Goal: Task Accomplishment & Management: Manage account settings

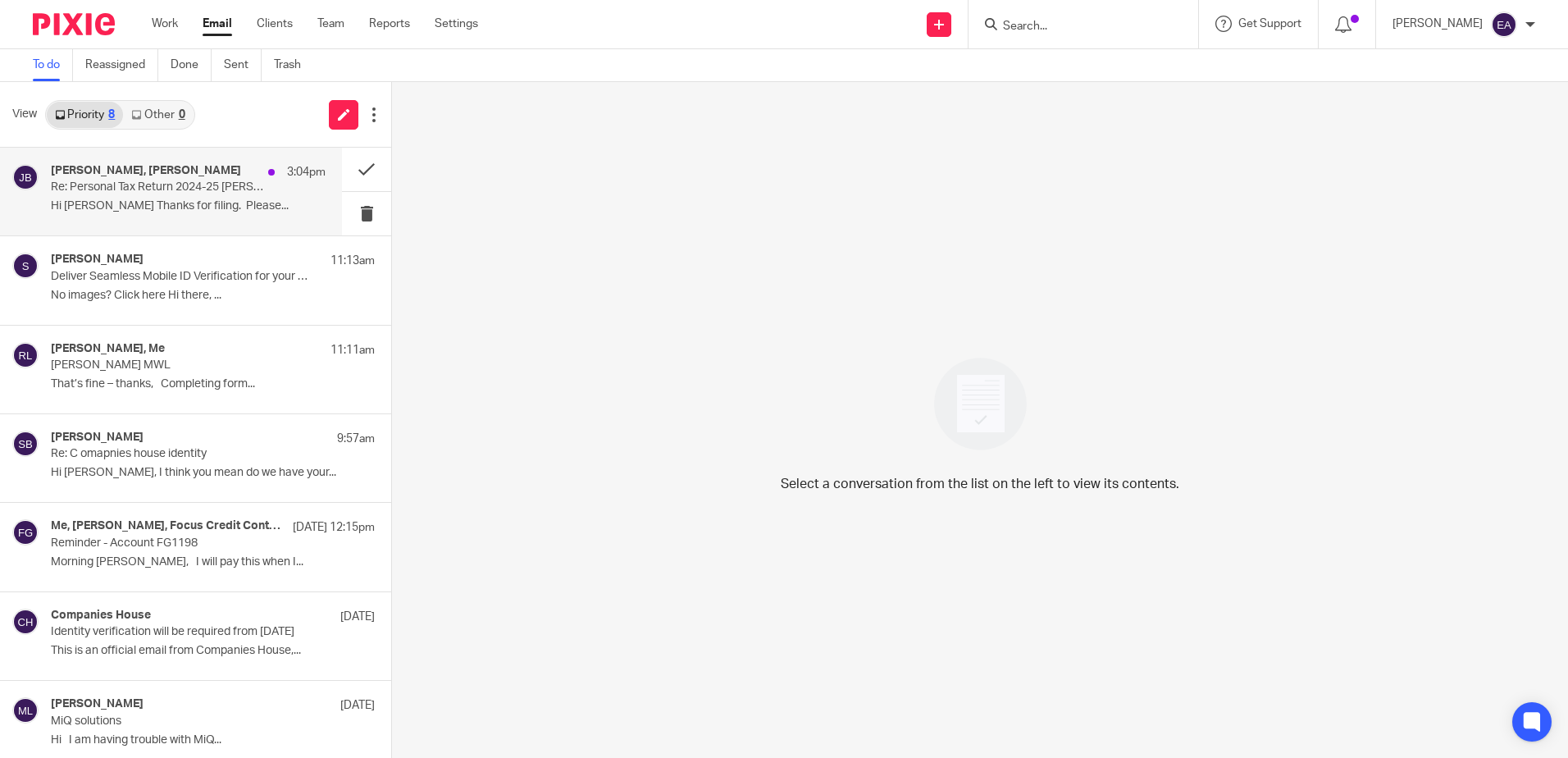
click at [120, 198] on div "Judith Barton, Rodgie Leahy 3:04pm Re: Personal Tax Return 2024-25 Judith Barto…" at bounding box center [188, 192] width 275 height 55
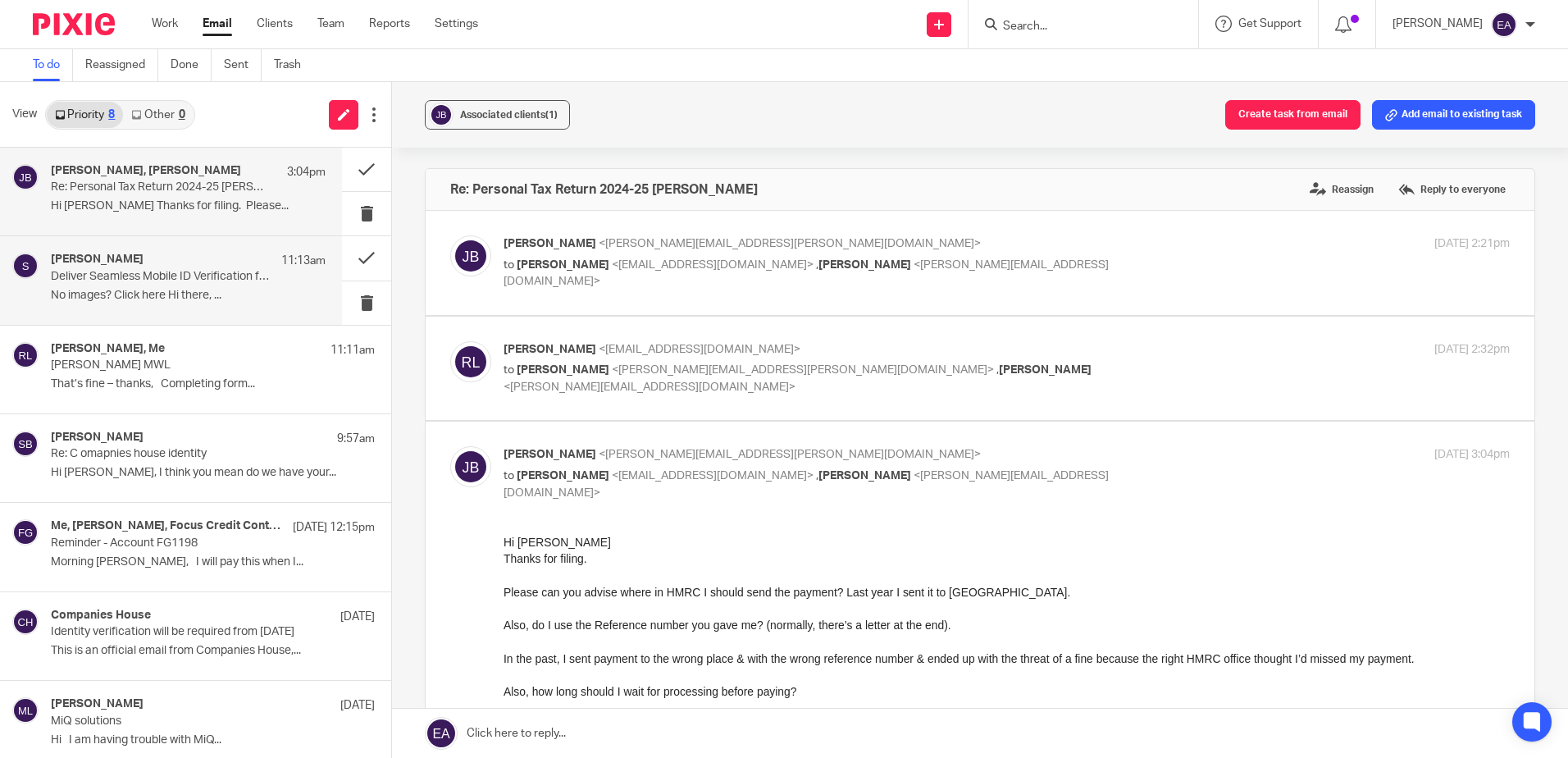
click at [142, 286] on div "Collette Smith 11:13am Deliver Seamless Mobile ID Verification for your Clients…" at bounding box center [188, 280] width 275 height 55
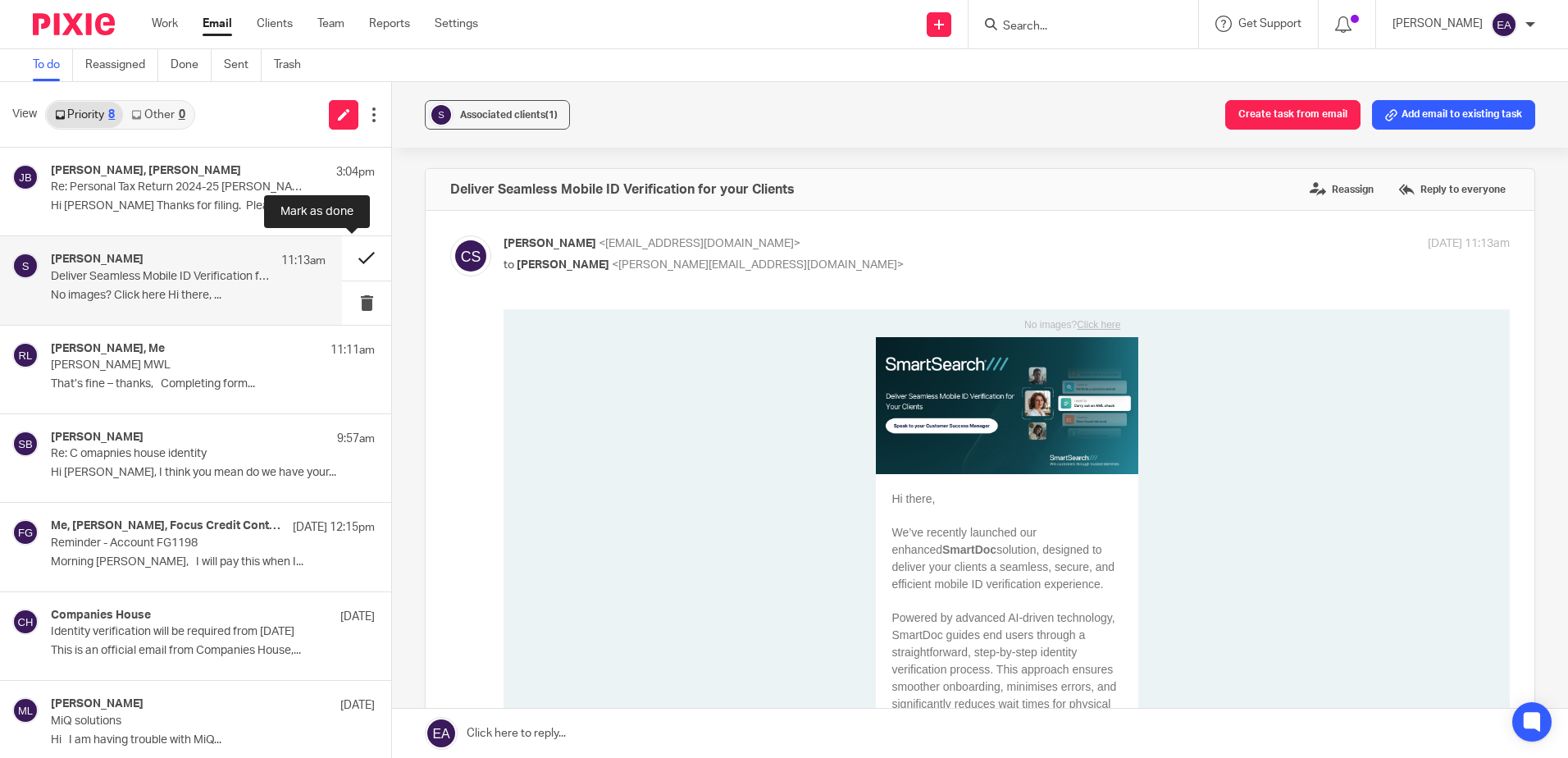
click at [348, 253] on button at bounding box center [367, 257] width 49 height 43
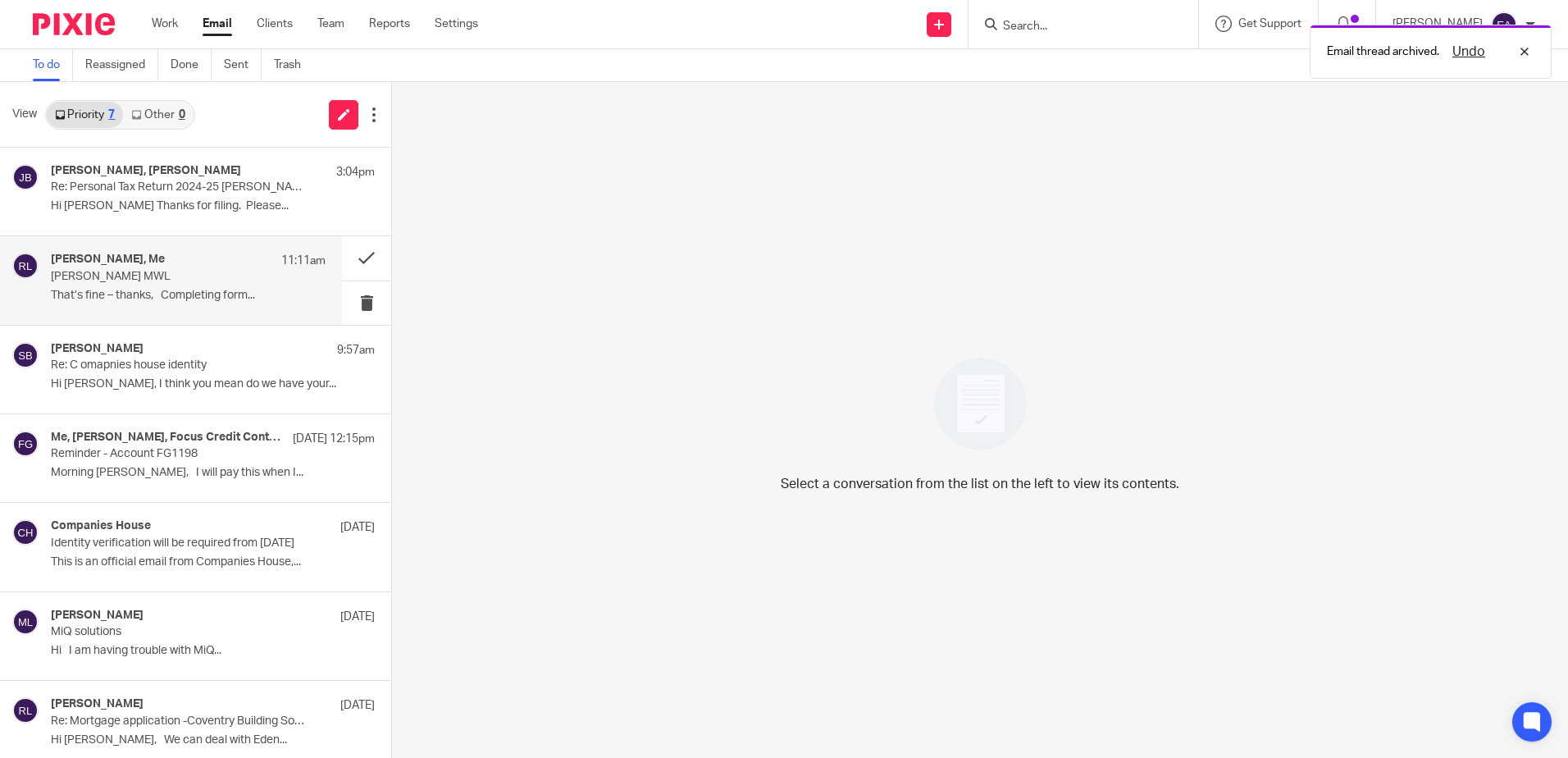
click at [95, 259] on h4 "Rodgie Leahy, Me" at bounding box center [107, 259] width 114 height 14
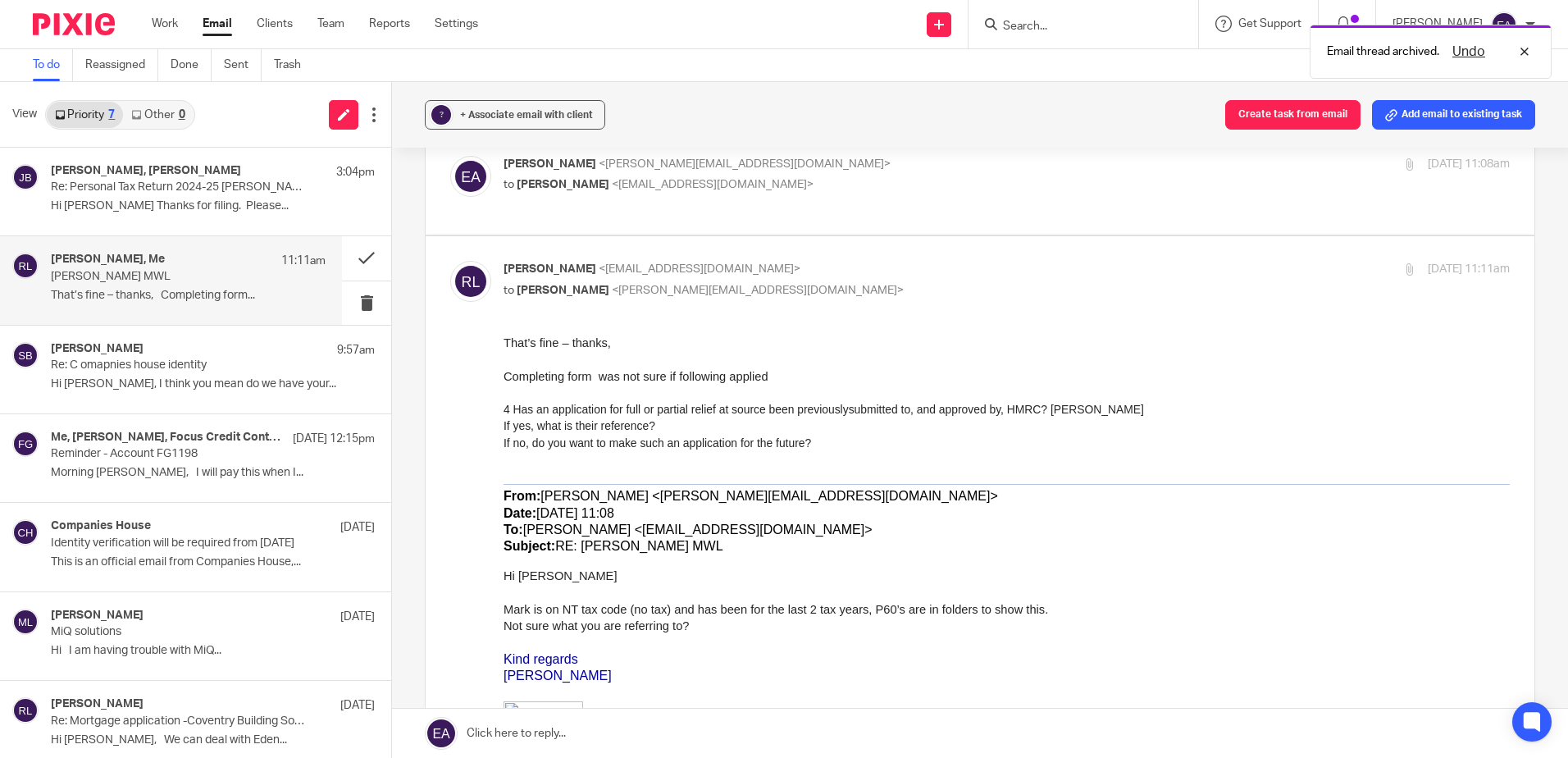
scroll to position [246, 0]
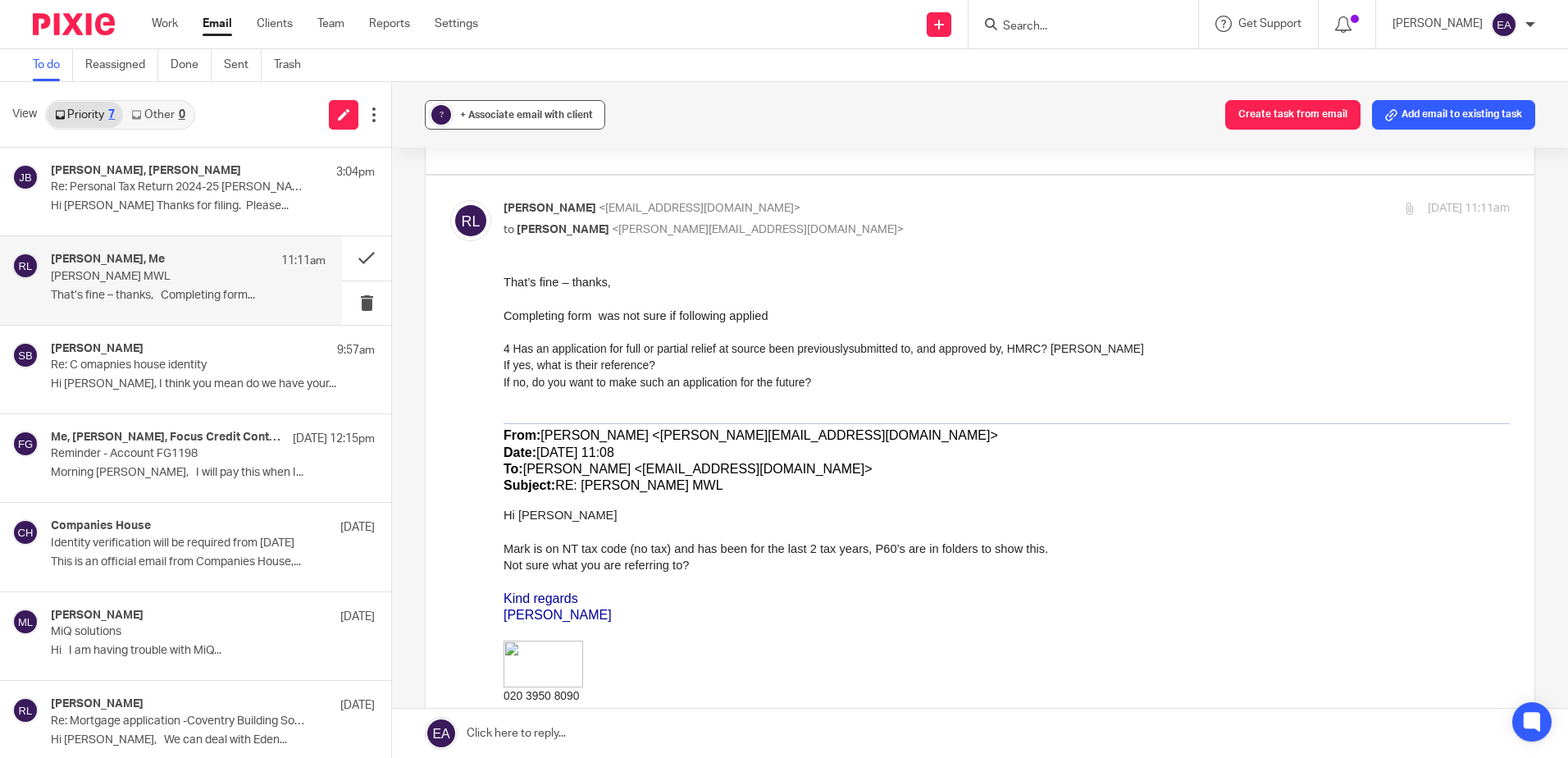
click at [547, 111] on span "+ Associate email with client" at bounding box center [526, 115] width 133 height 10
click at [553, 206] on input "text" at bounding box center [615, 211] width 347 height 16
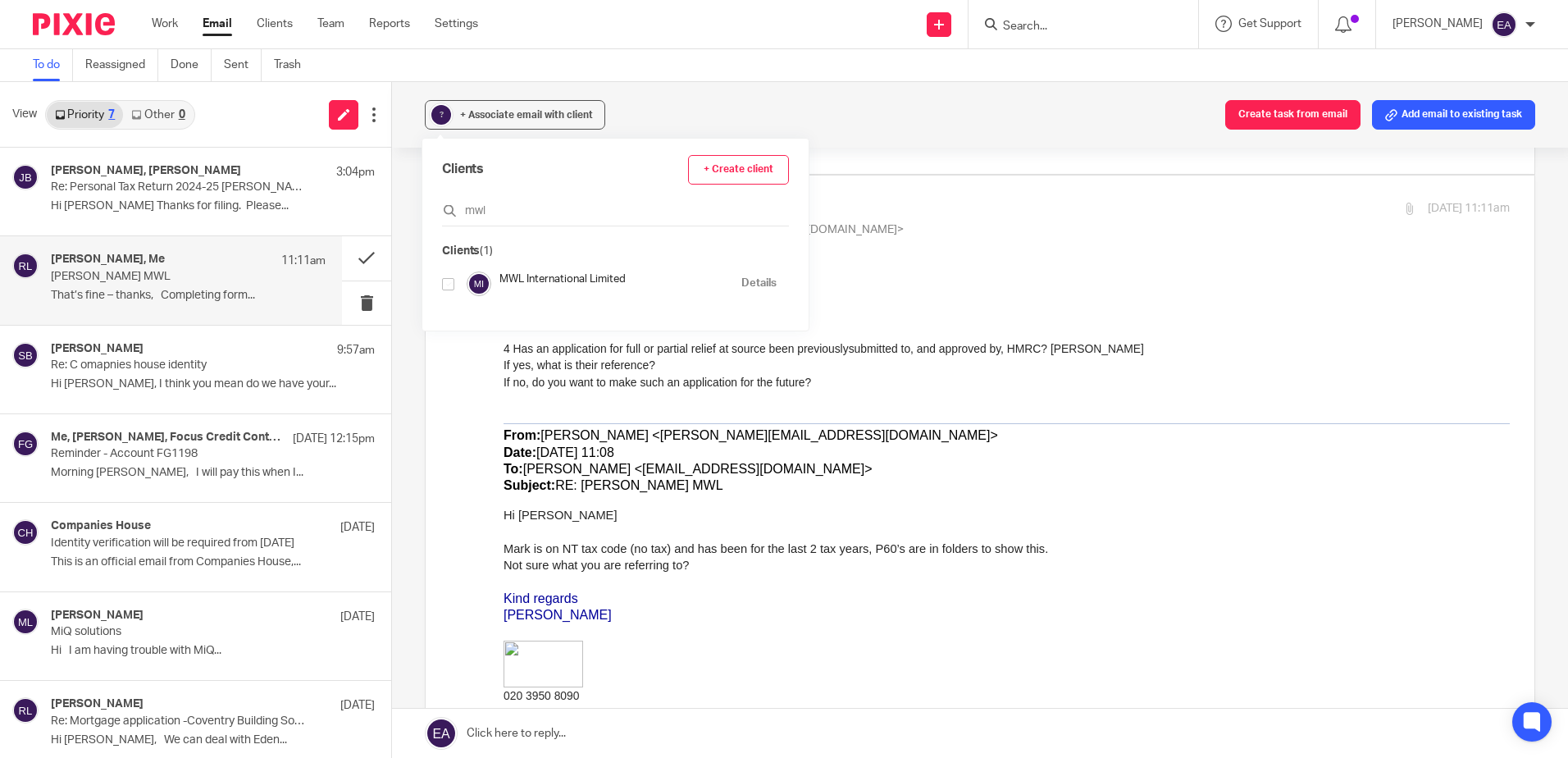
type input "mwl"
click at [445, 285] on input "checkbox" at bounding box center [448, 285] width 13 height 13
checkbox input "true"
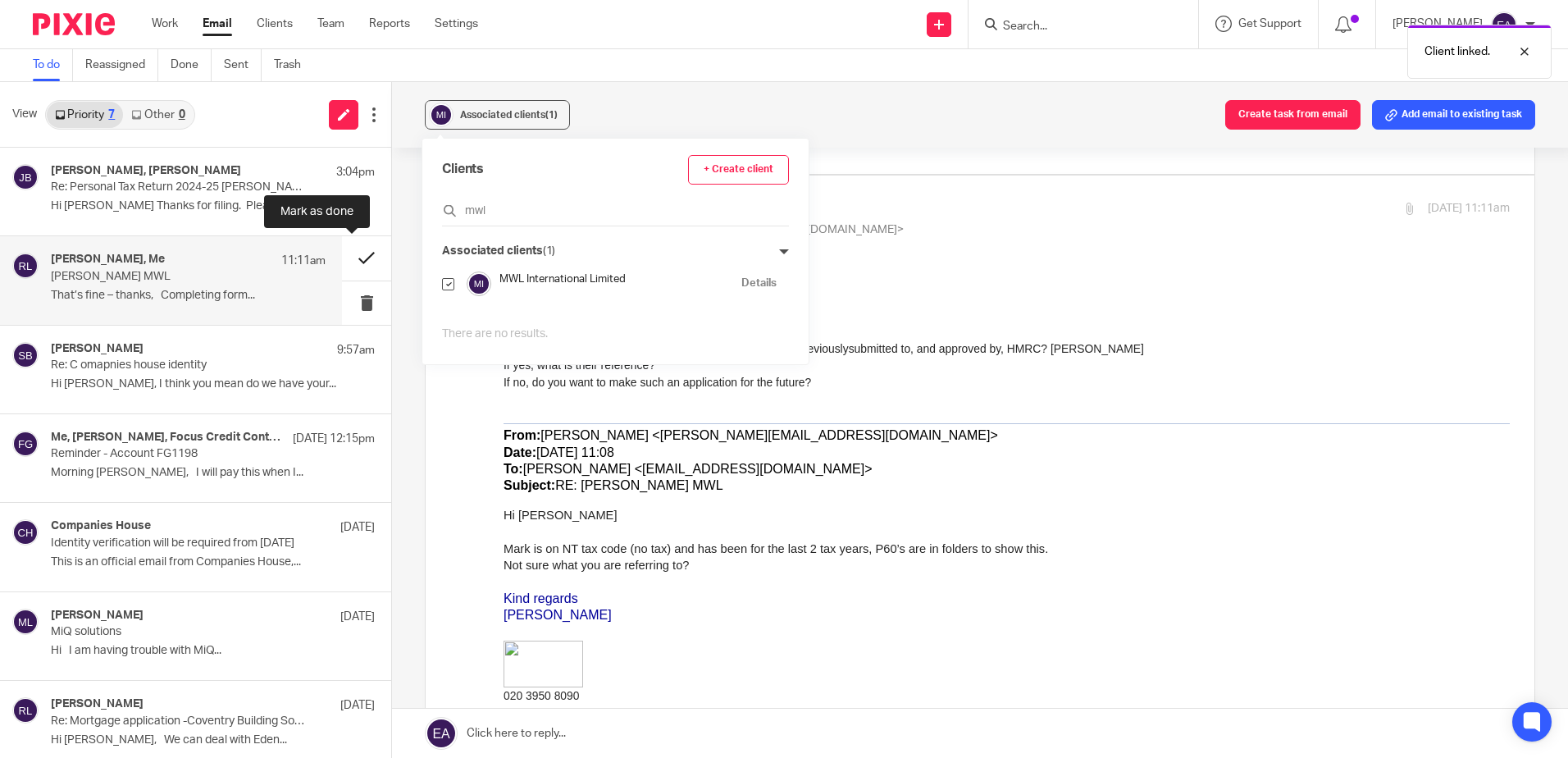
click at [348, 254] on button at bounding box center [367, 257] width 49 height 43
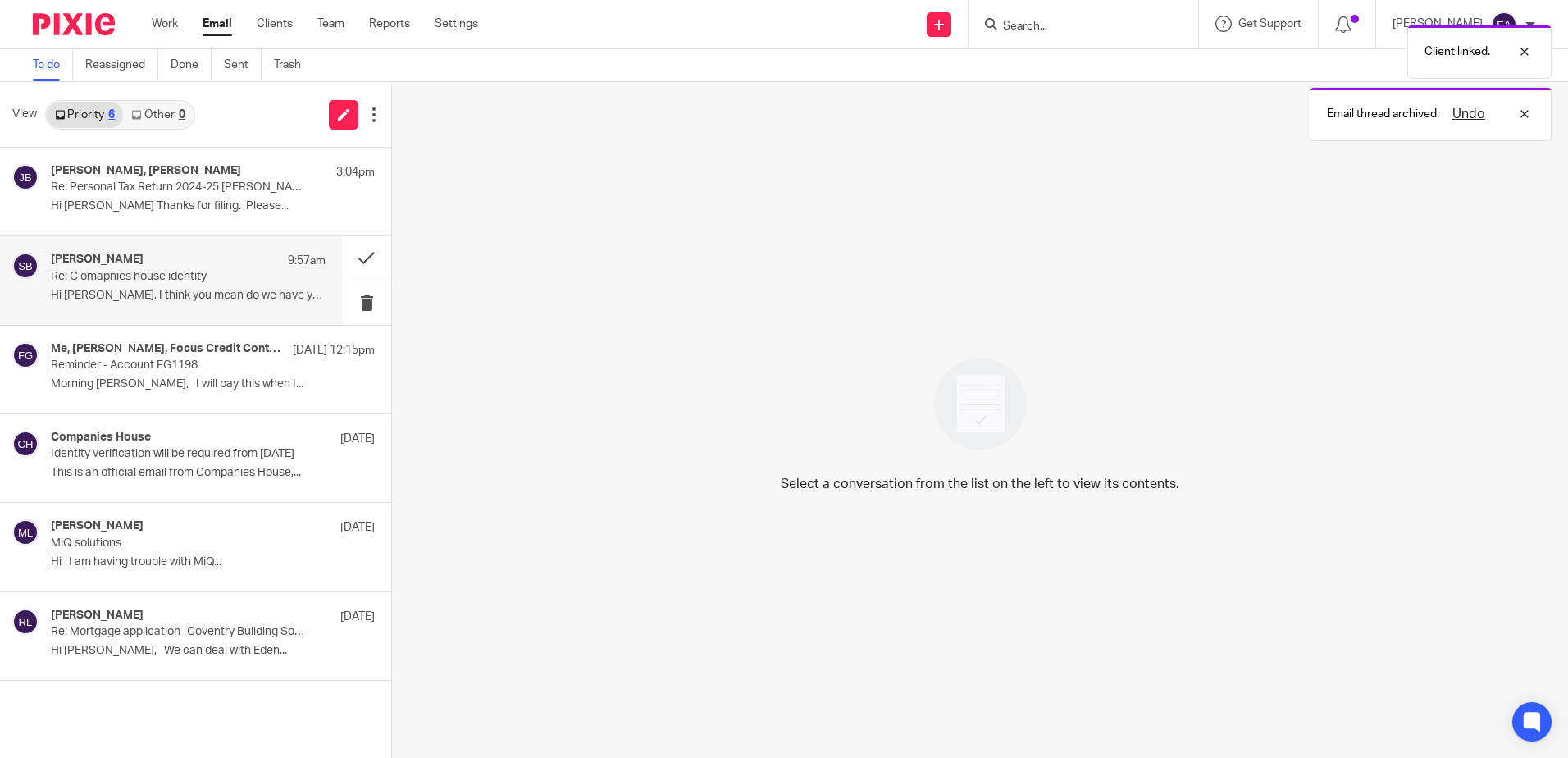
click at [173, 289] on p "Hi Mike, I think you mean do we have your..." at bounding box center [188, 295] width 275 height 14
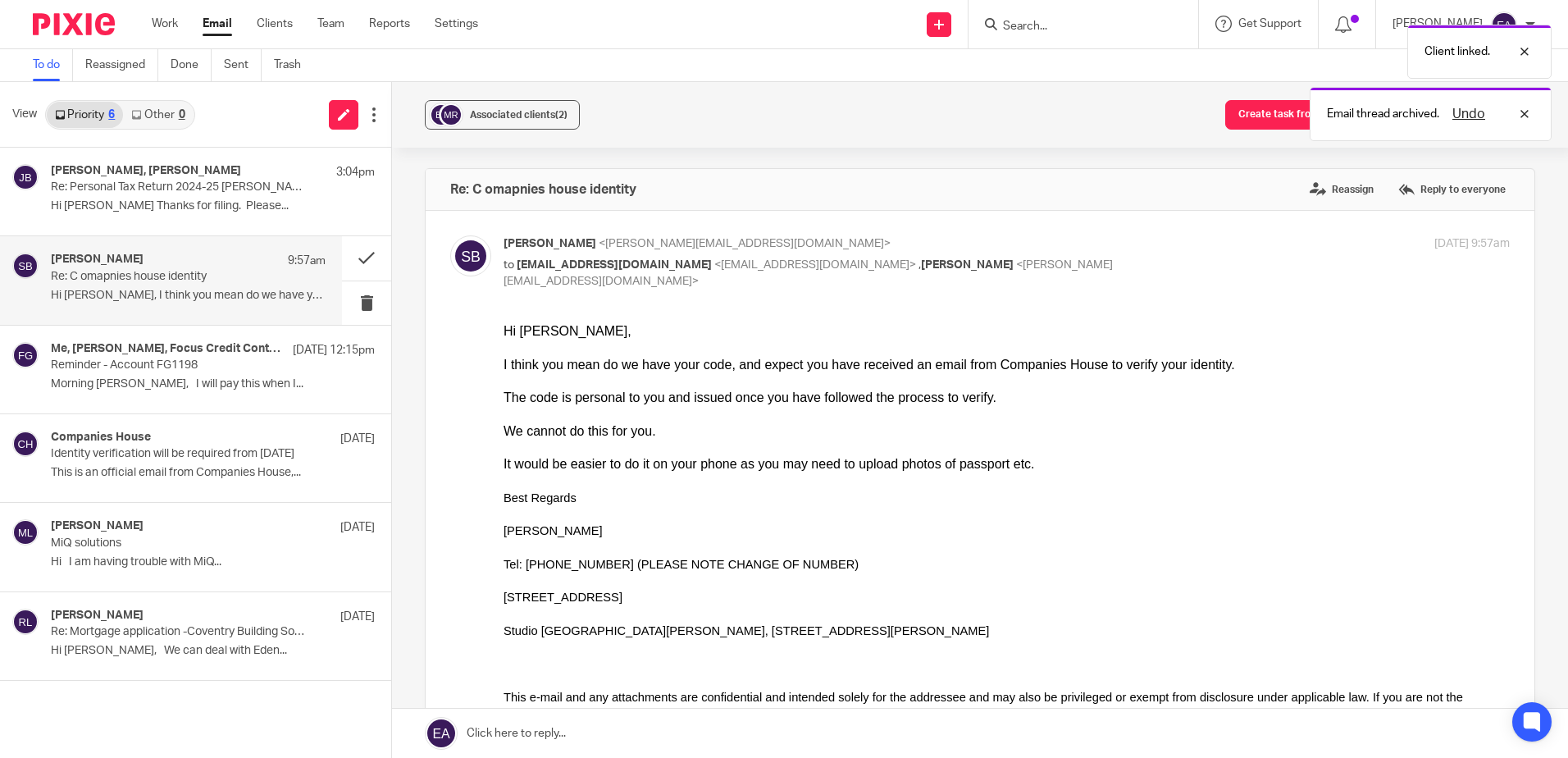
scroll to position [0, 0]
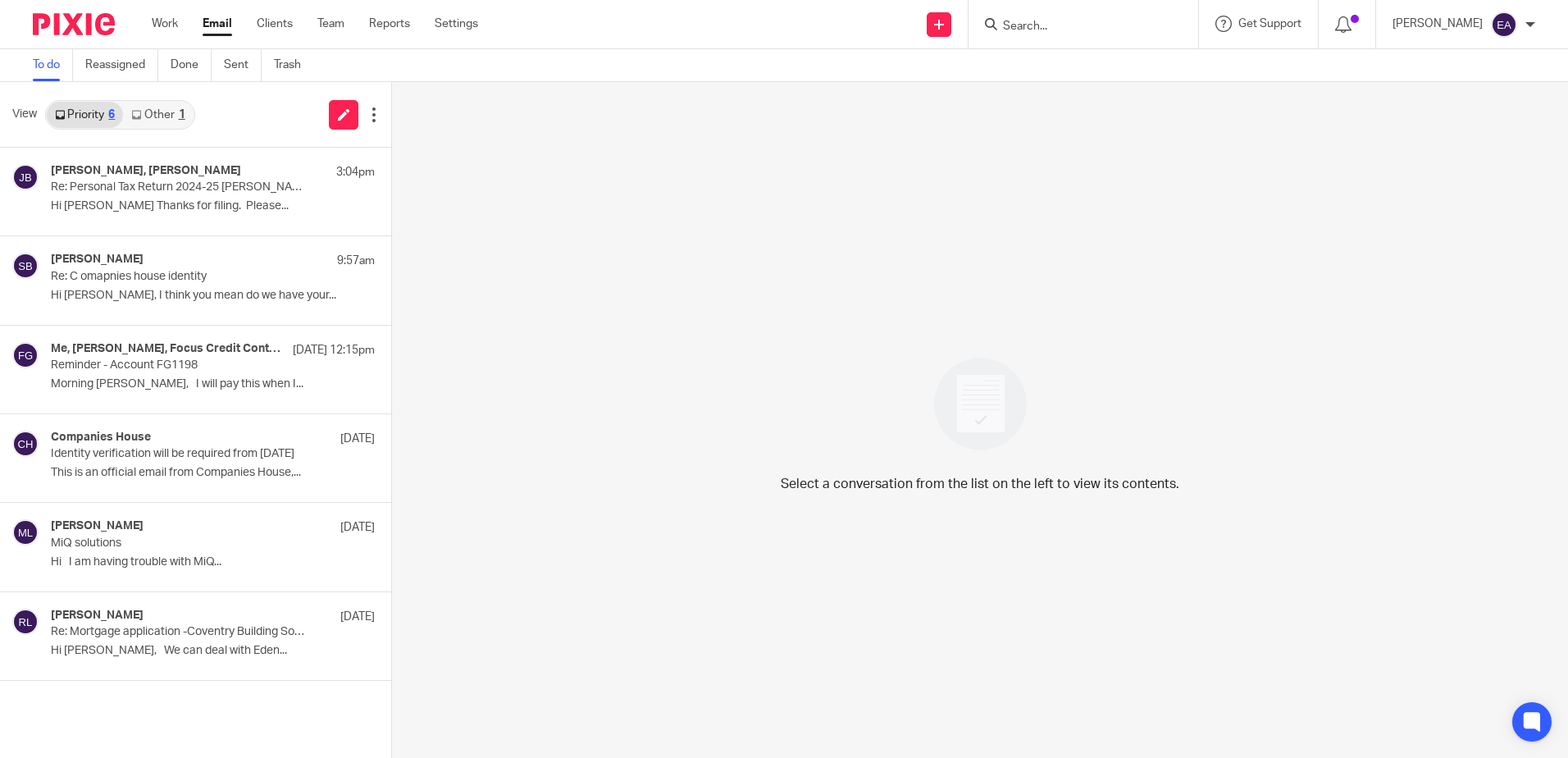
click at [173, 117] on link "Other 1" at bounding box center [157, 115] width 70 height 26
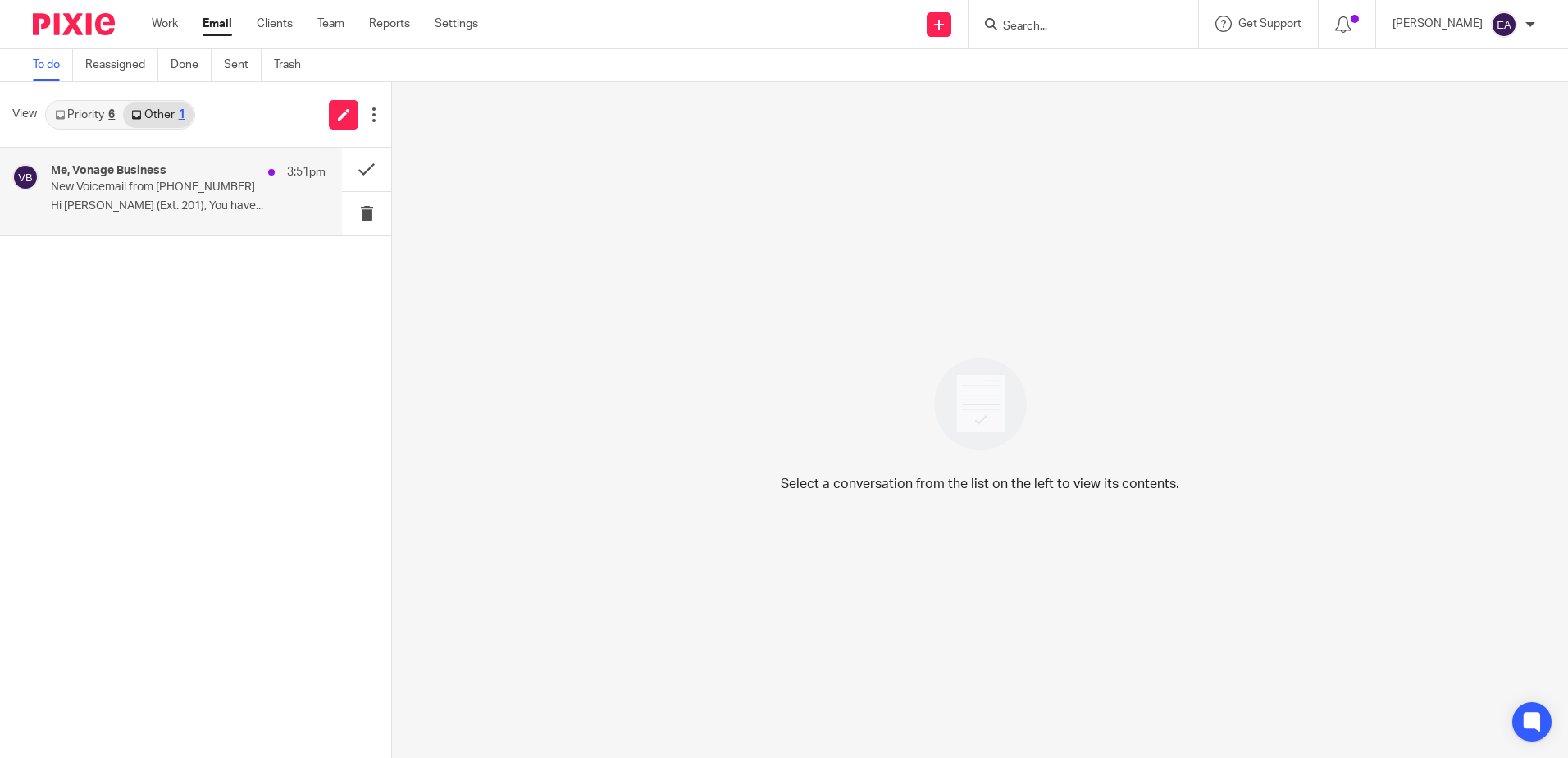
click at [182, 196] on div "Me, Vonage Business 3:51pm New Voicemail from [PHONE_NUMBER] Hi [PERSON_NAME] (…" at bounding box center [188, 192] width 275 height 55
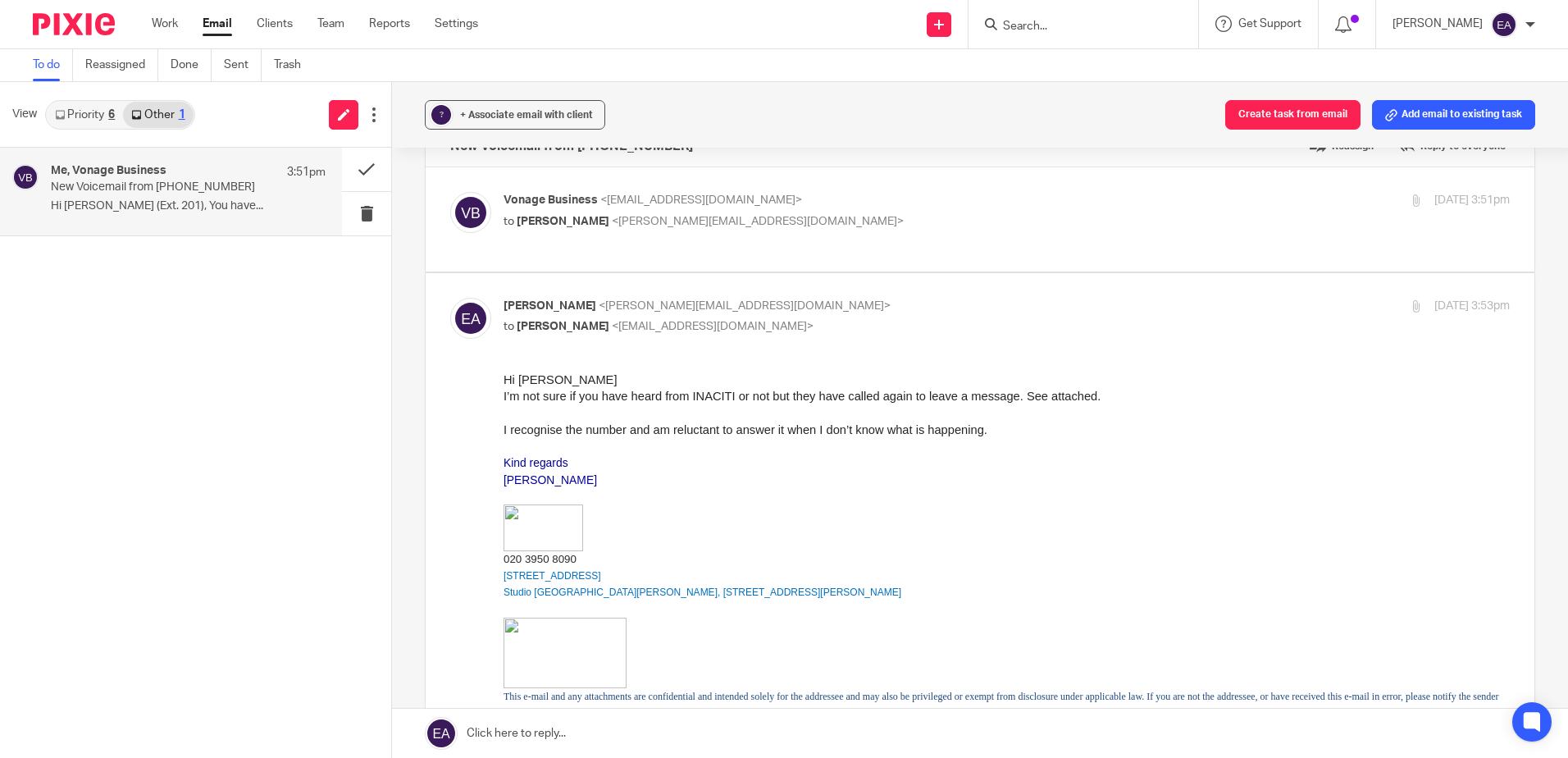
scroll to position [82, 0]
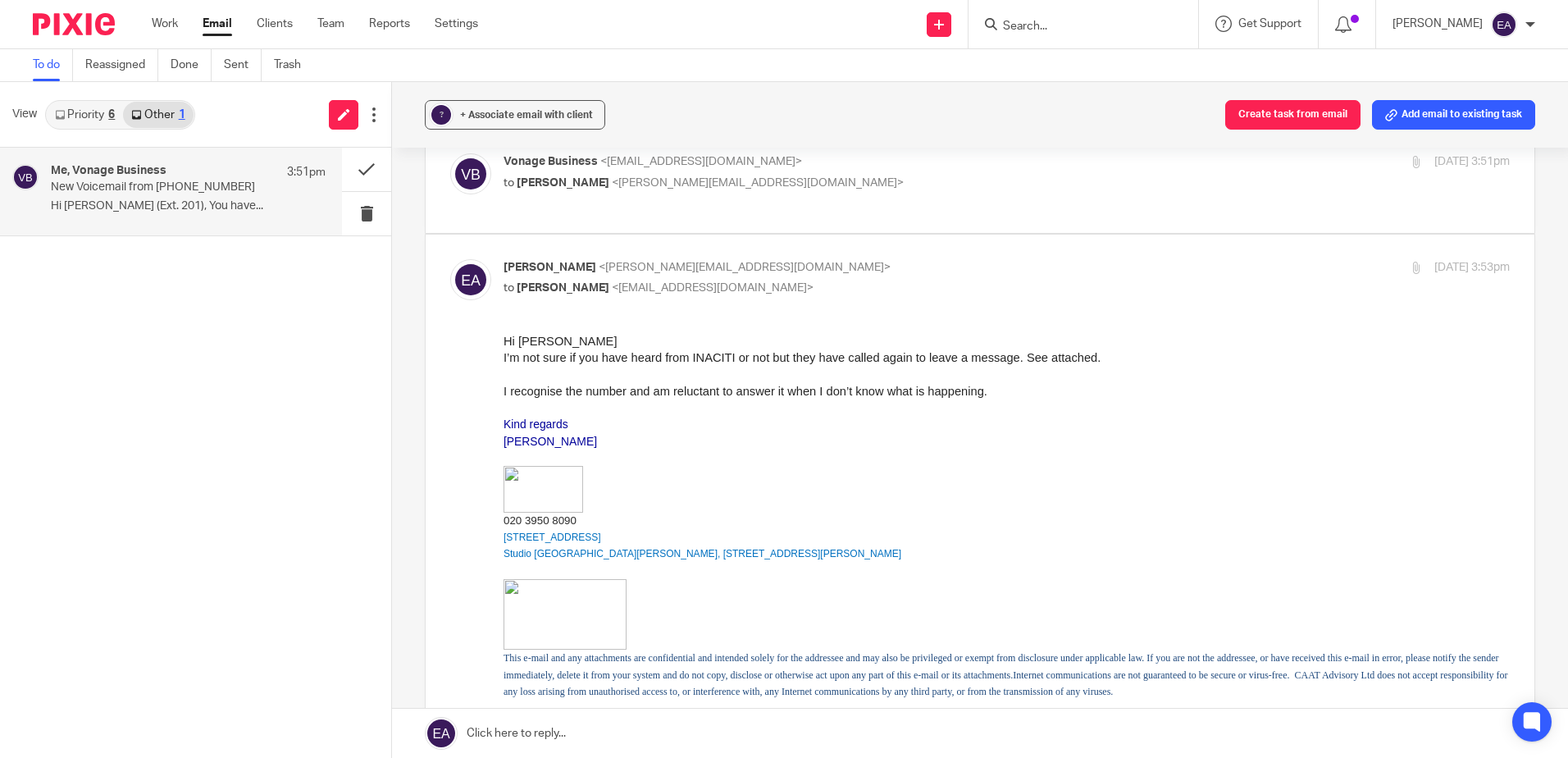
click at [78, 116] on link "Priority 6" at bounding box center [85, 115] width 76 height 26
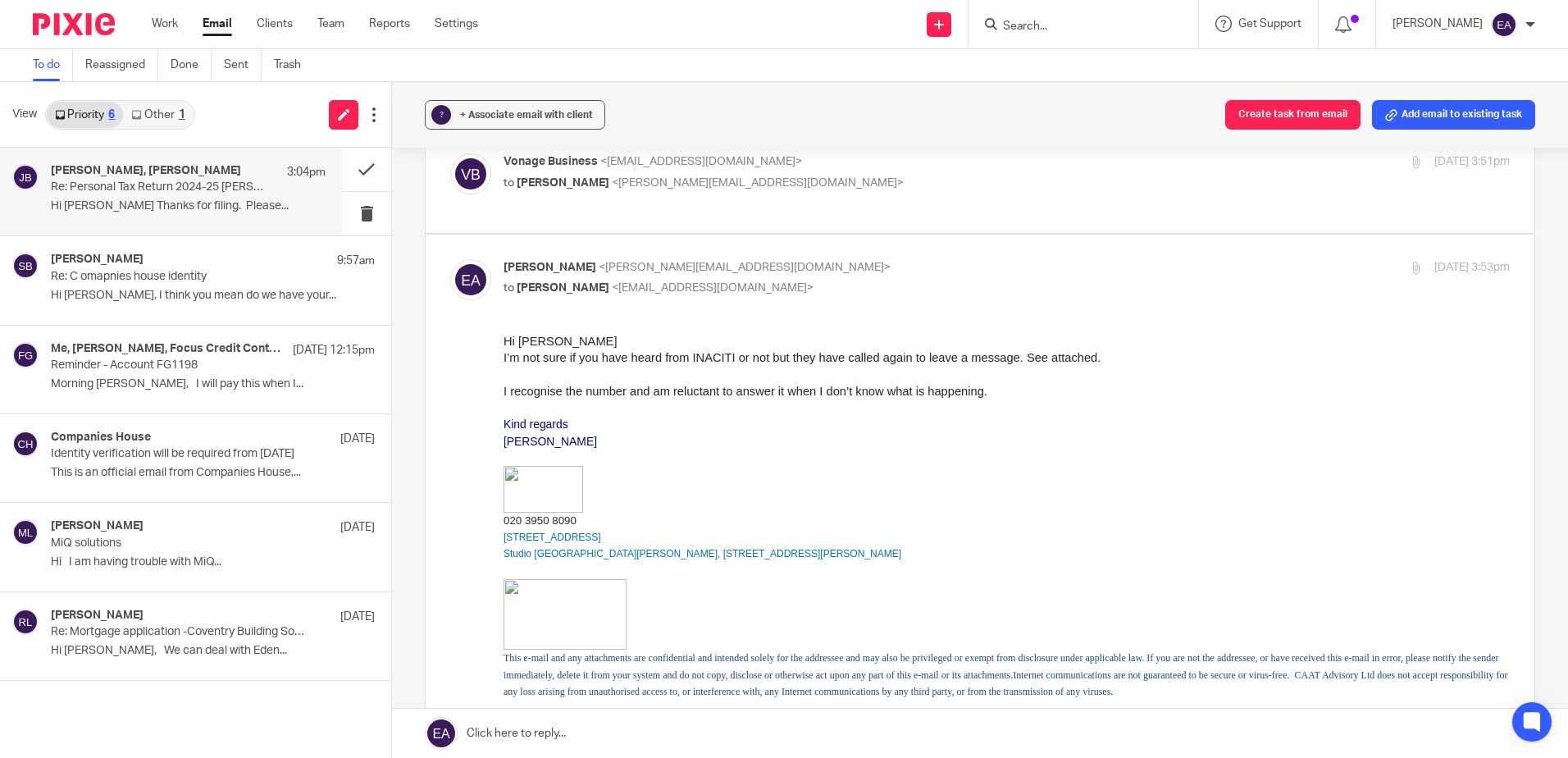
click at [220, 205] on p "Hi [PERSON_NAME] Thanks for filing. Please..." at bounding box center [188, 206] width 275 height 14
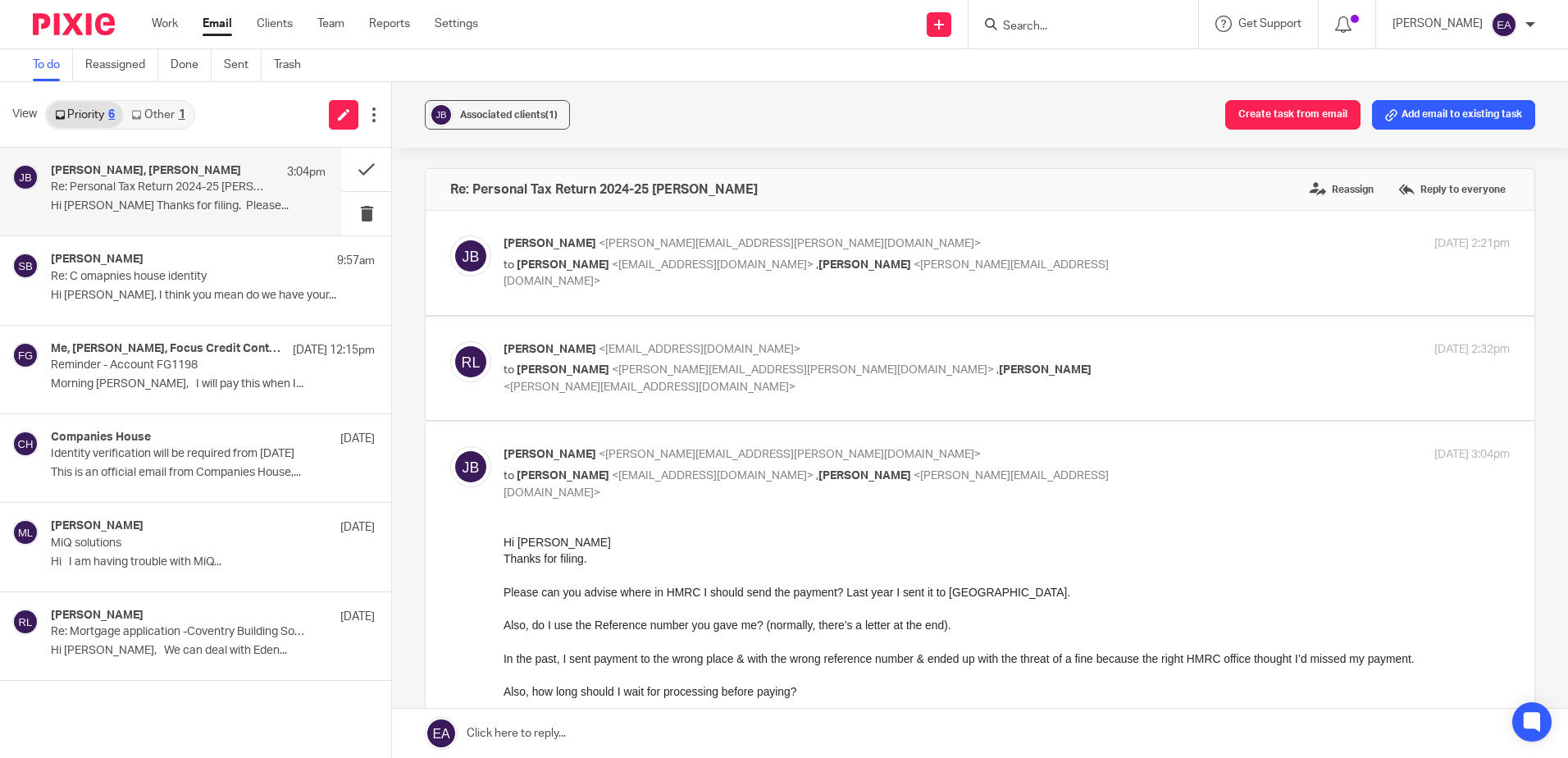
scroll to position [0, 0]
click at [176, 108] on link "Other 1" at bounding box center [157, 115] width 70 height 26
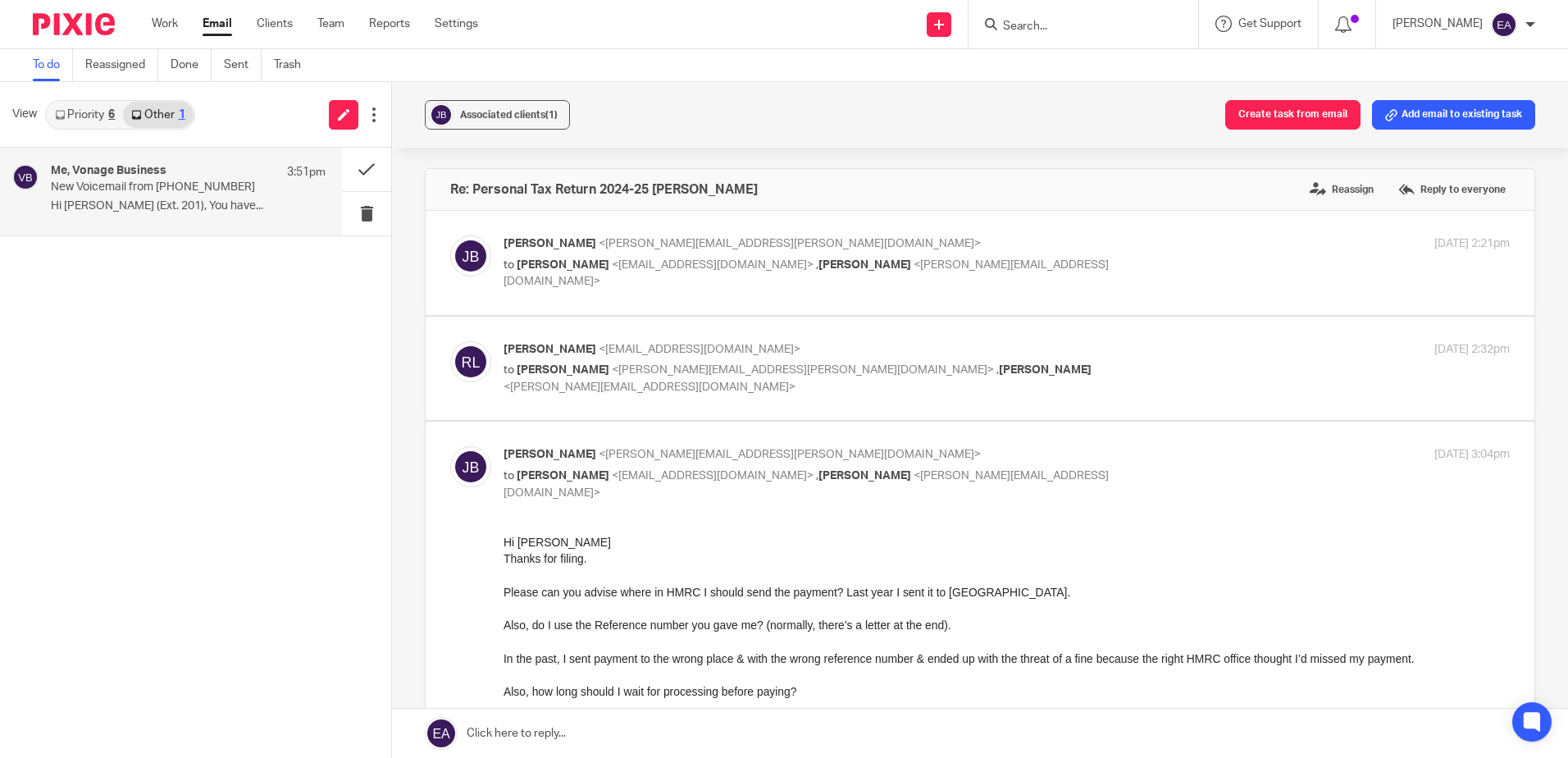
click at [175, 199] on div "Me, Vonage Business 3:51pm New Voicemail from +443445439199 Hi Elaine Aitken (E…" at bounding box center [188, 192] width 275 height 55
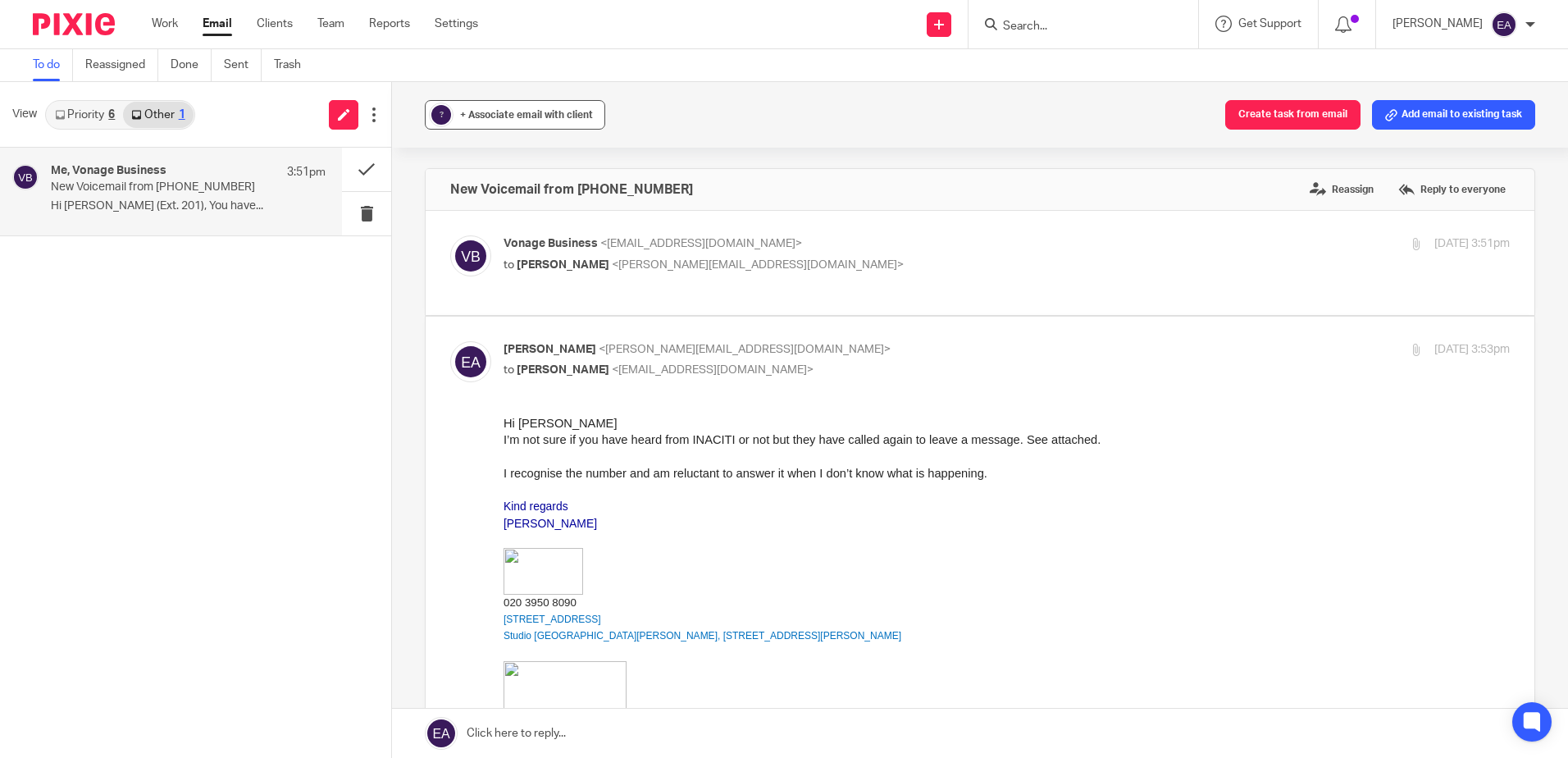
click at [498, 111] on span "+ Associate email with client" at bounding box center [526, 115] width 133 height 10
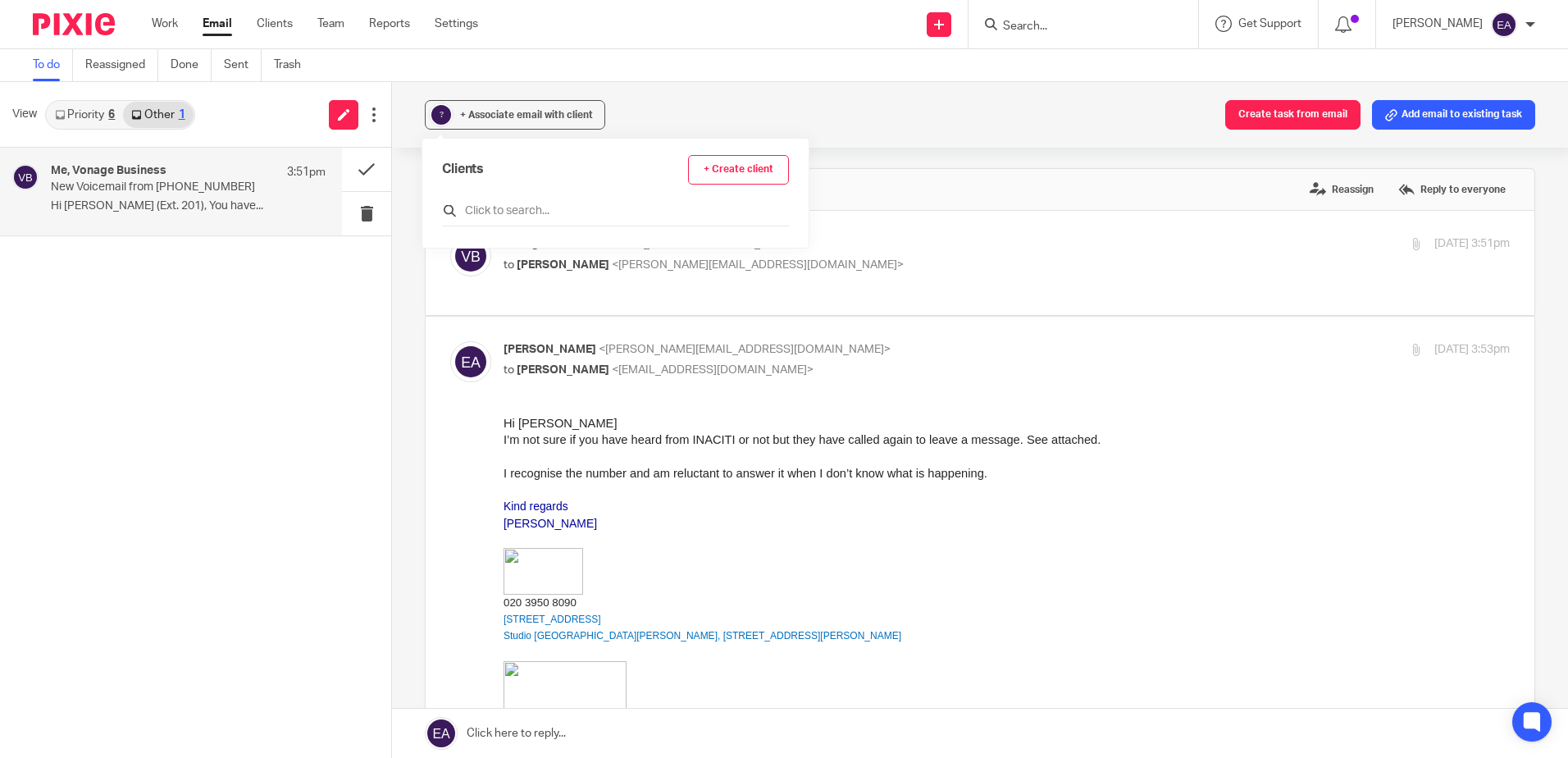
click at [509, 218] on input "text" at bounding box center [615, 211] width 347 height 16
drag, startPoint x: 521, startPoint y: 210, endPoint x: 471, endPoint y: 210, distance: 50.0
click at [471, 210] on input "INACIT" at bounding box center [615, 211] width 347 height 16
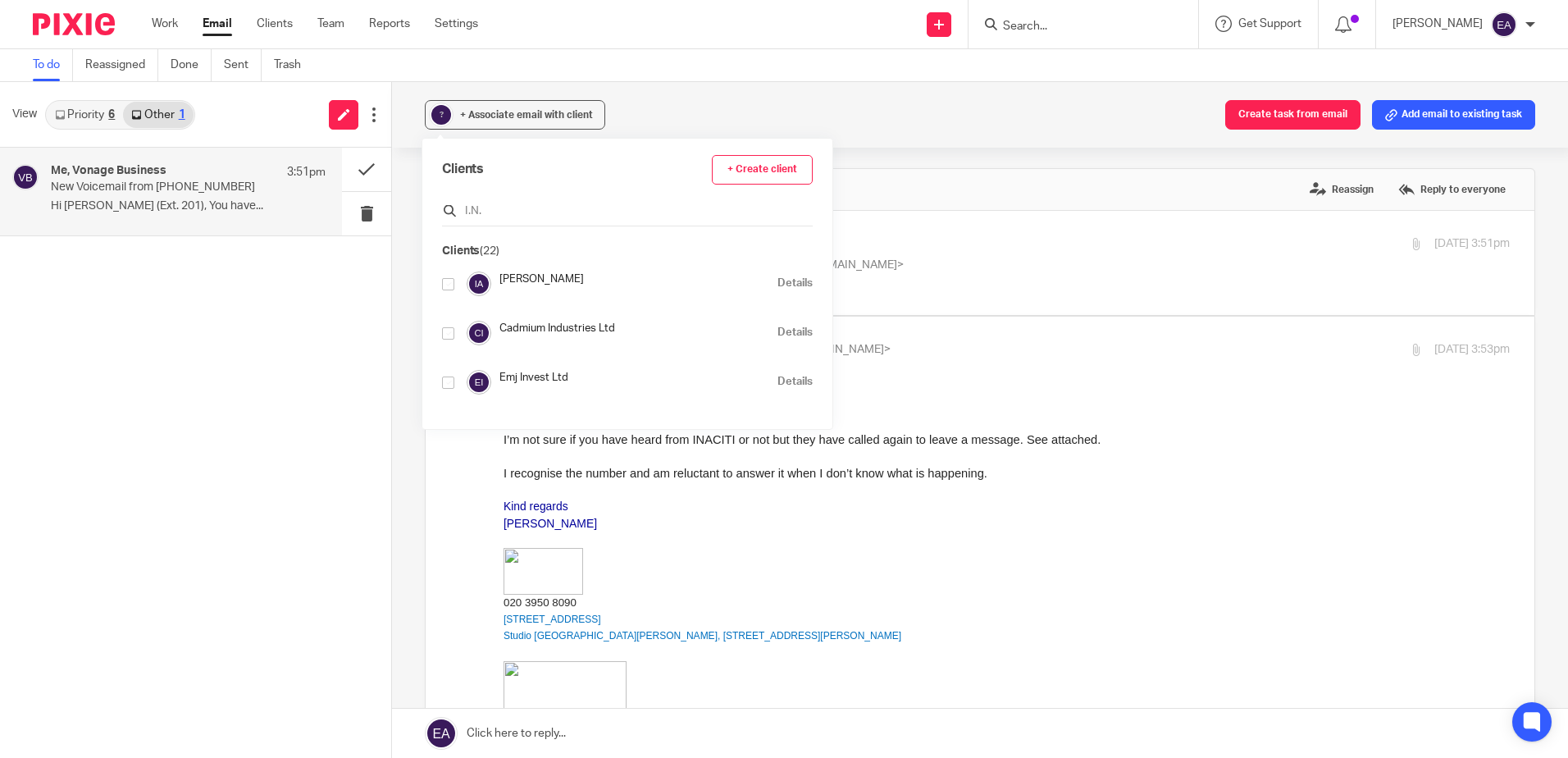
type input "I.N.I"
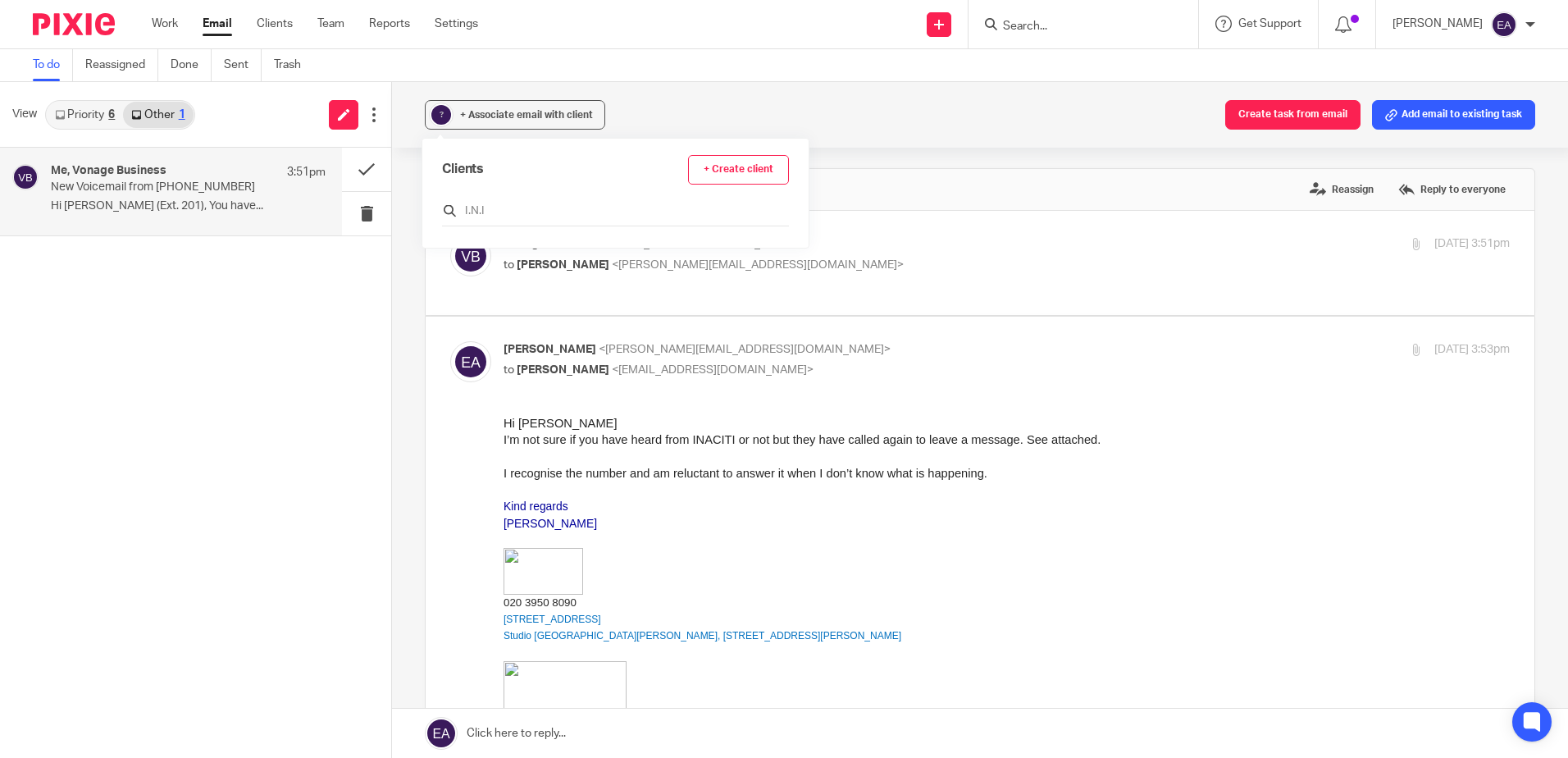
drag, startPoint x: 496, startPoint y: 209, endPoint x: 449, endPoint y: 211, distance: 47.0
click at [449, 211] on div "I.N.I" at bounding box center [615, 213] width 347 height 25
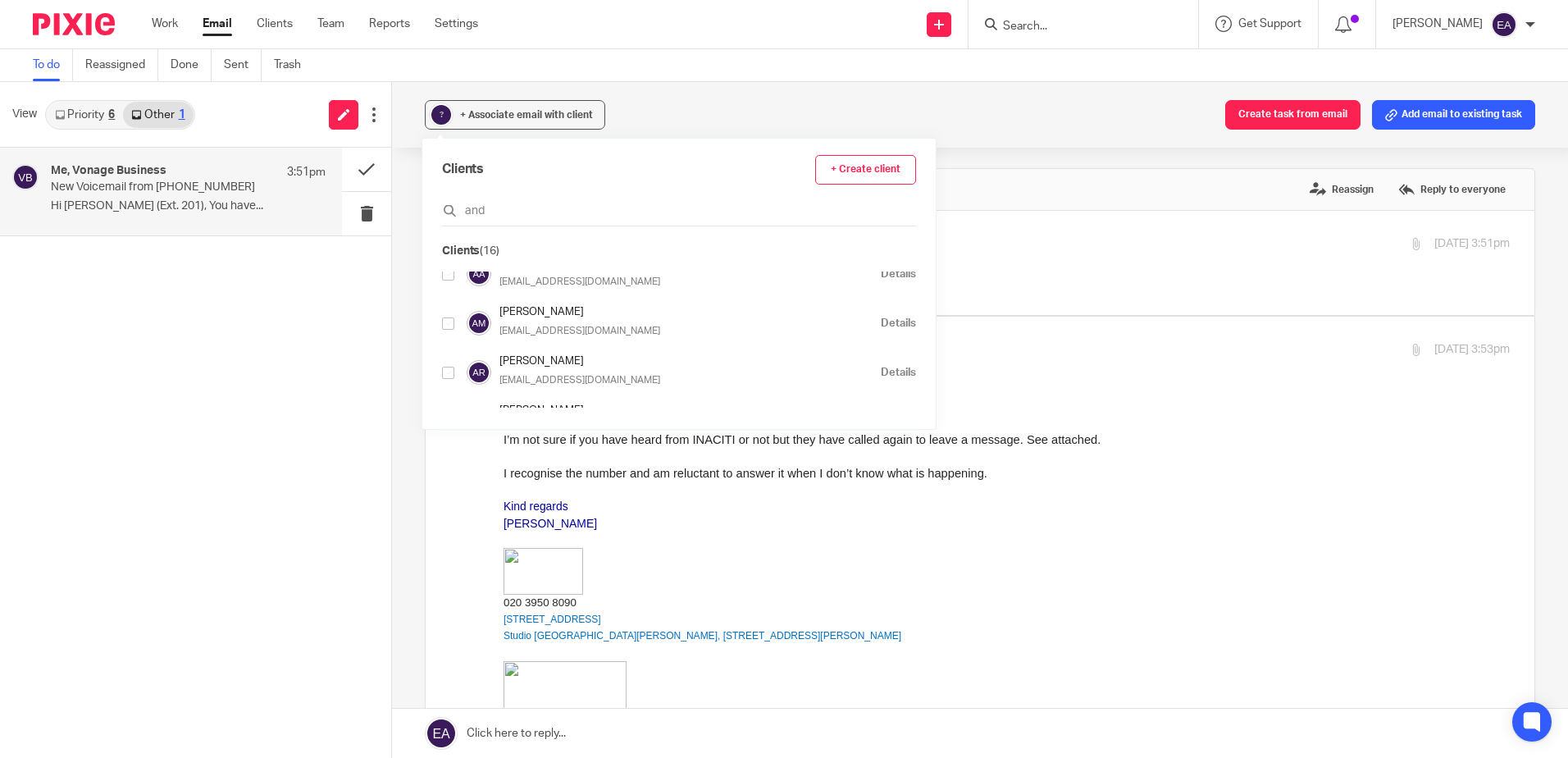
scroll to position [246, 0]
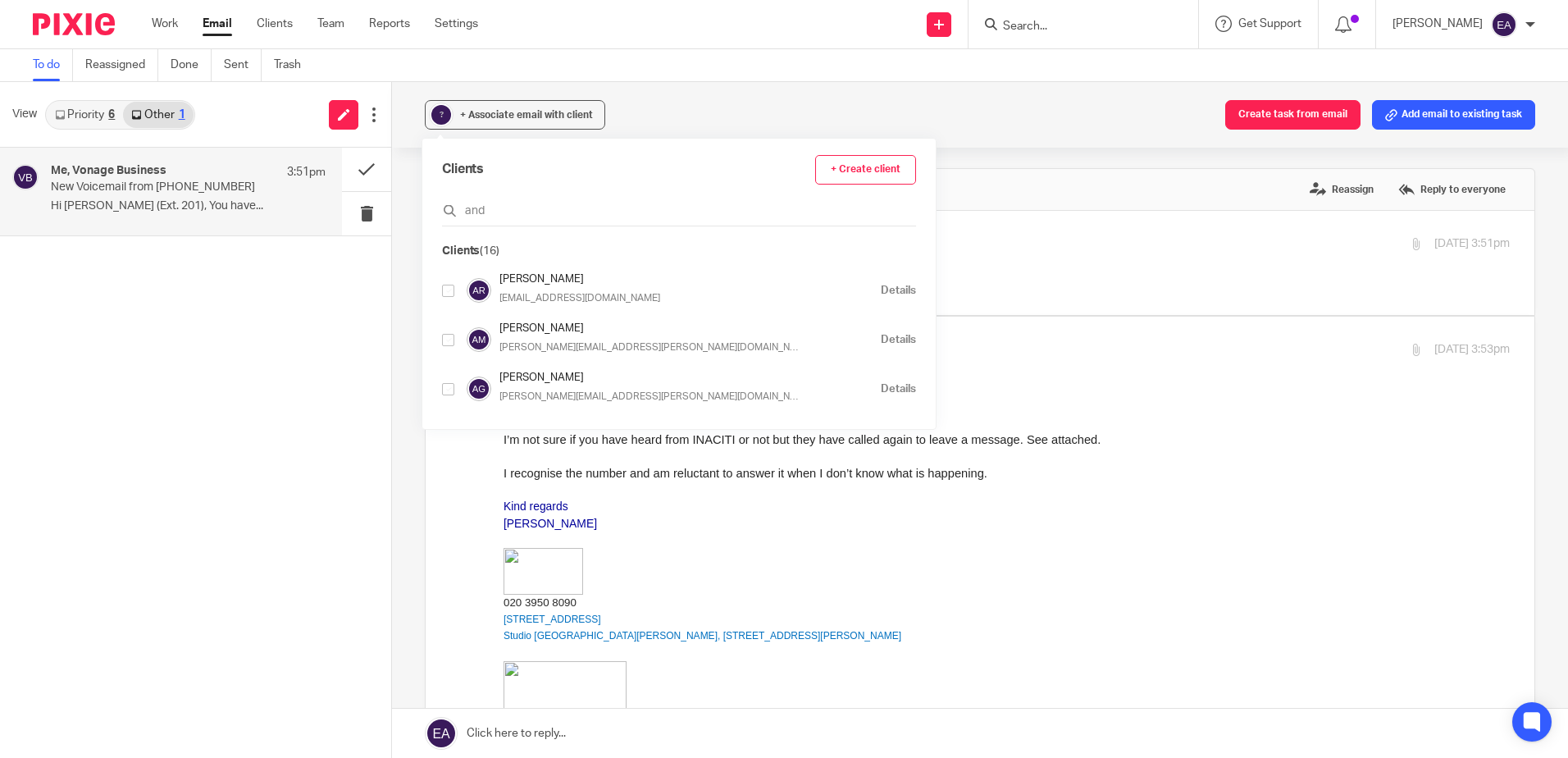
type input "and"
click at [448, 293] on input "checkbox" at bounding box center [448, 291] width 13 height 13
checkbox input "true"
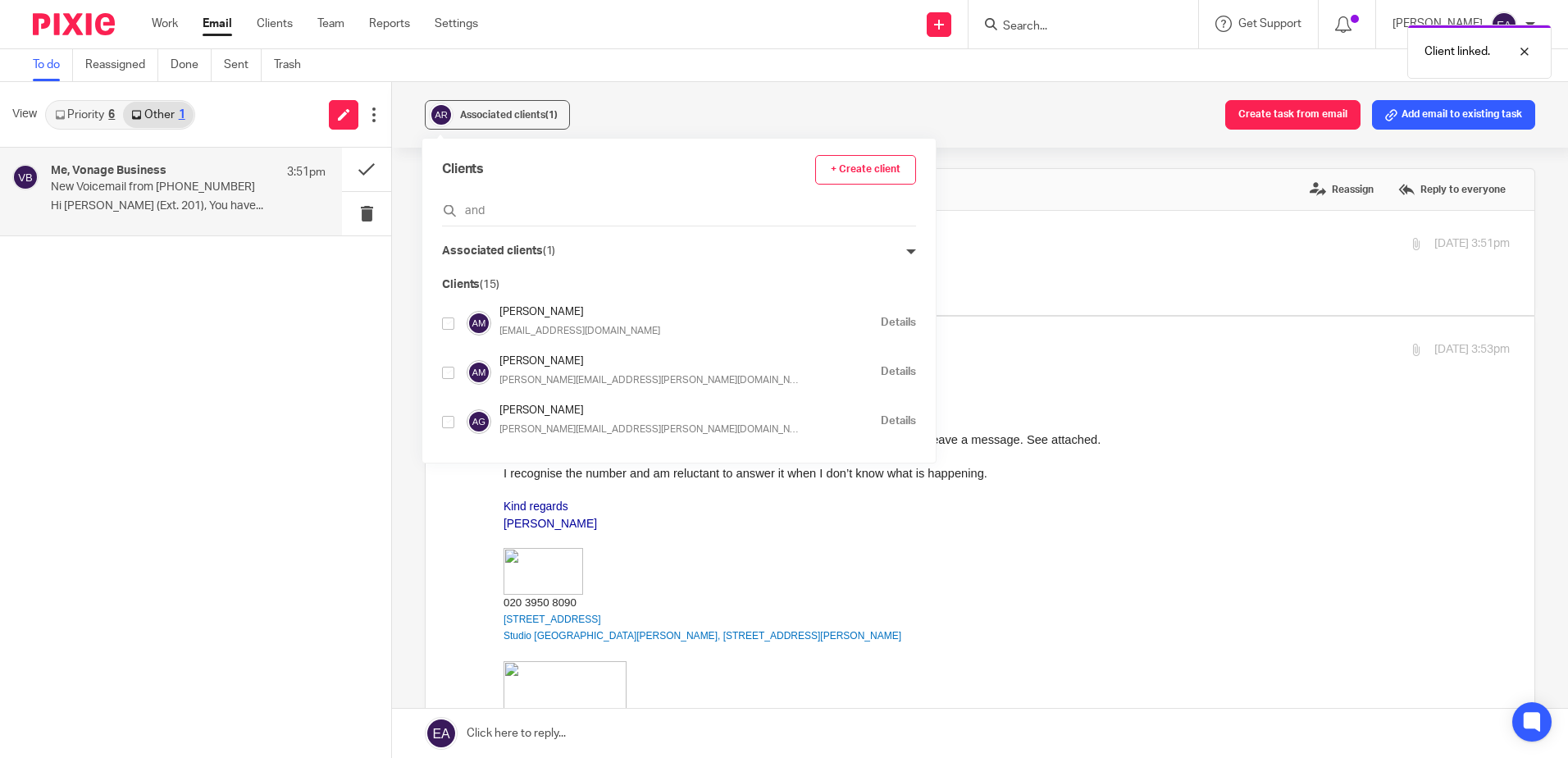
scroll to position [197, 0]
click at [962, 257] on p "to Elaine Aitken <elaine@caatadvisory.co.uk>" at bounding box center [838, 265] width 671 height 17
checkbox input "true"
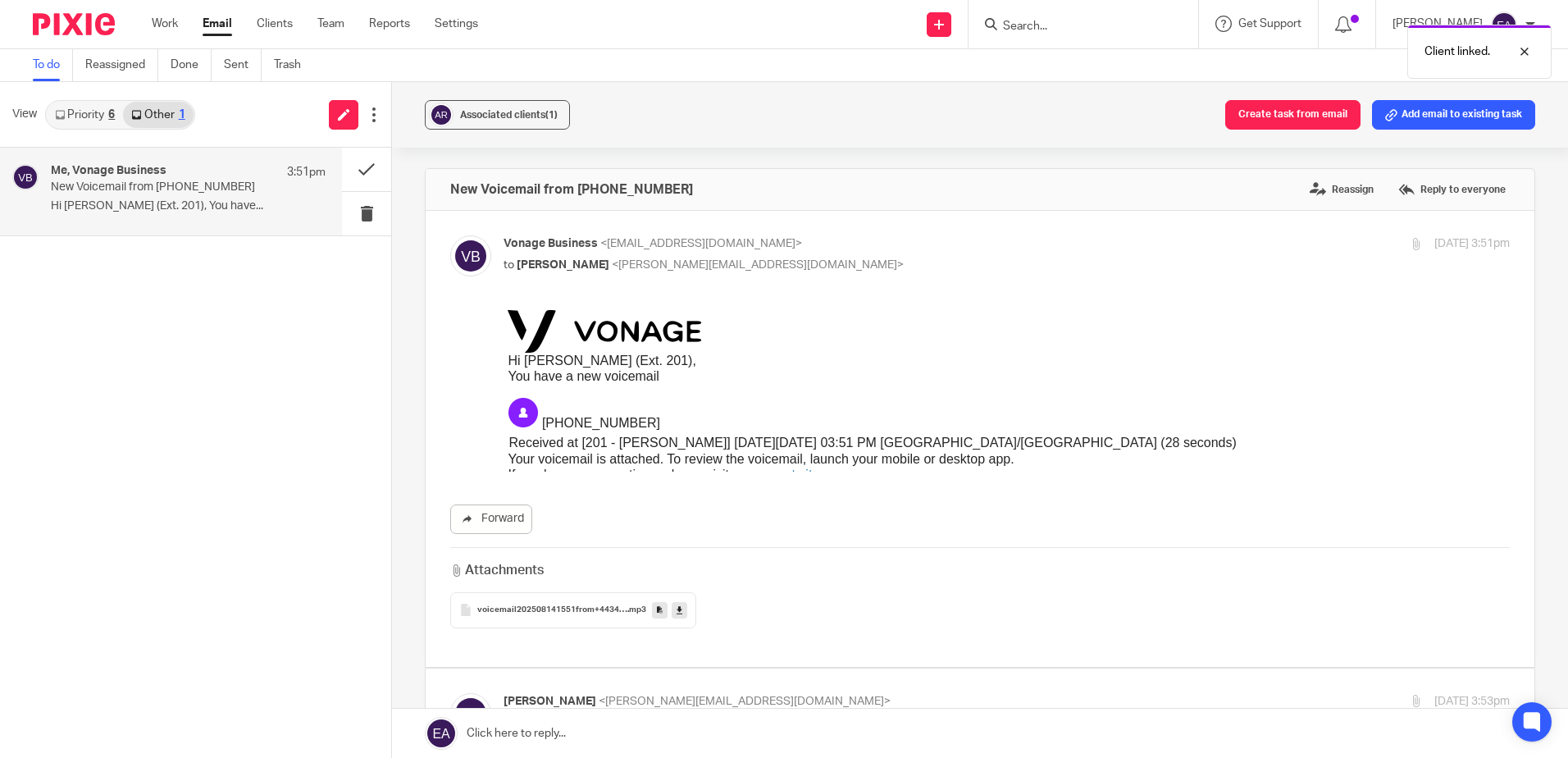
scroll to position [0, 0]
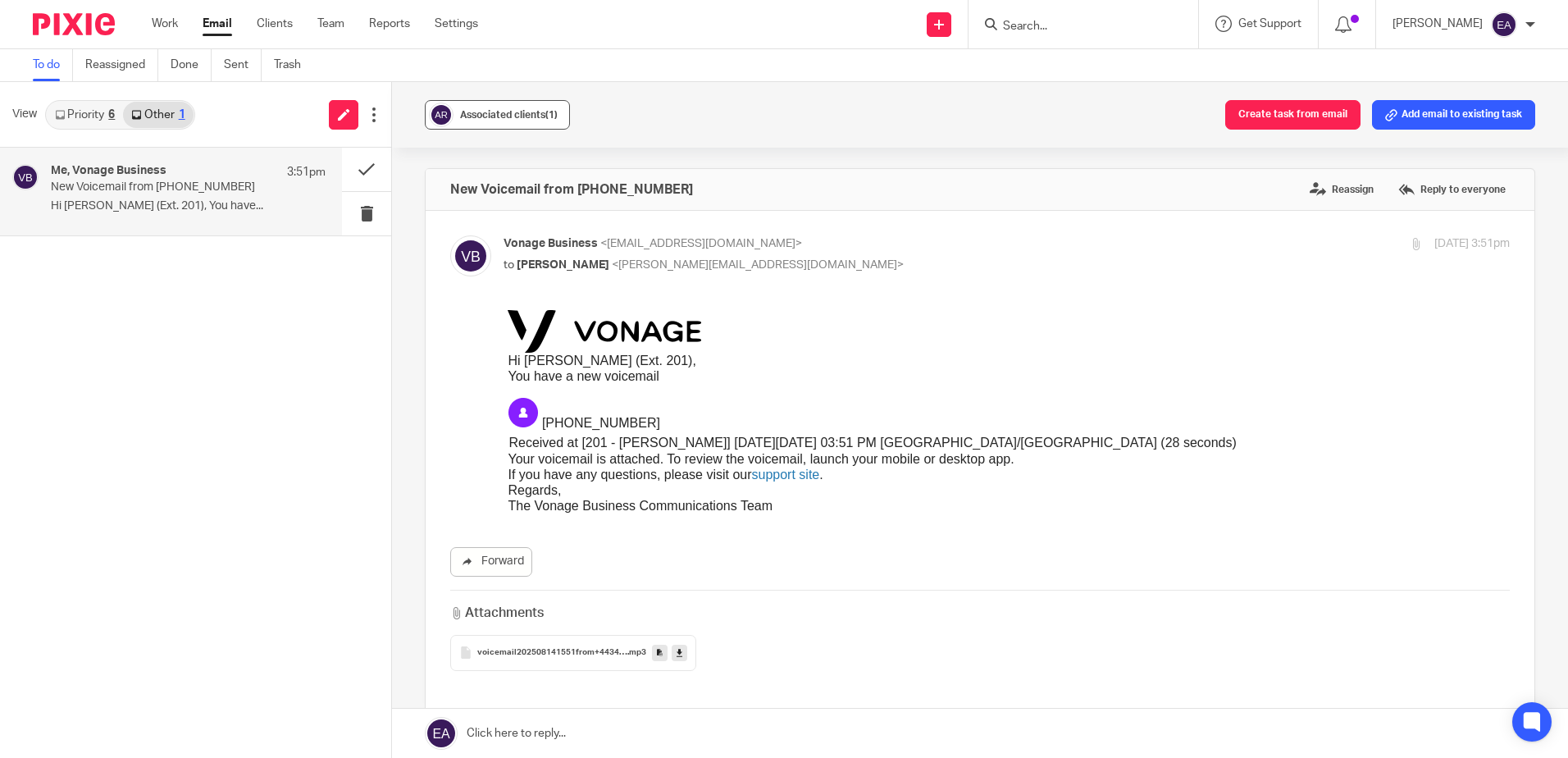
click at [515, 106] on button "Associated clients (1)" at bounding box center [497, 115] width 145 height 30
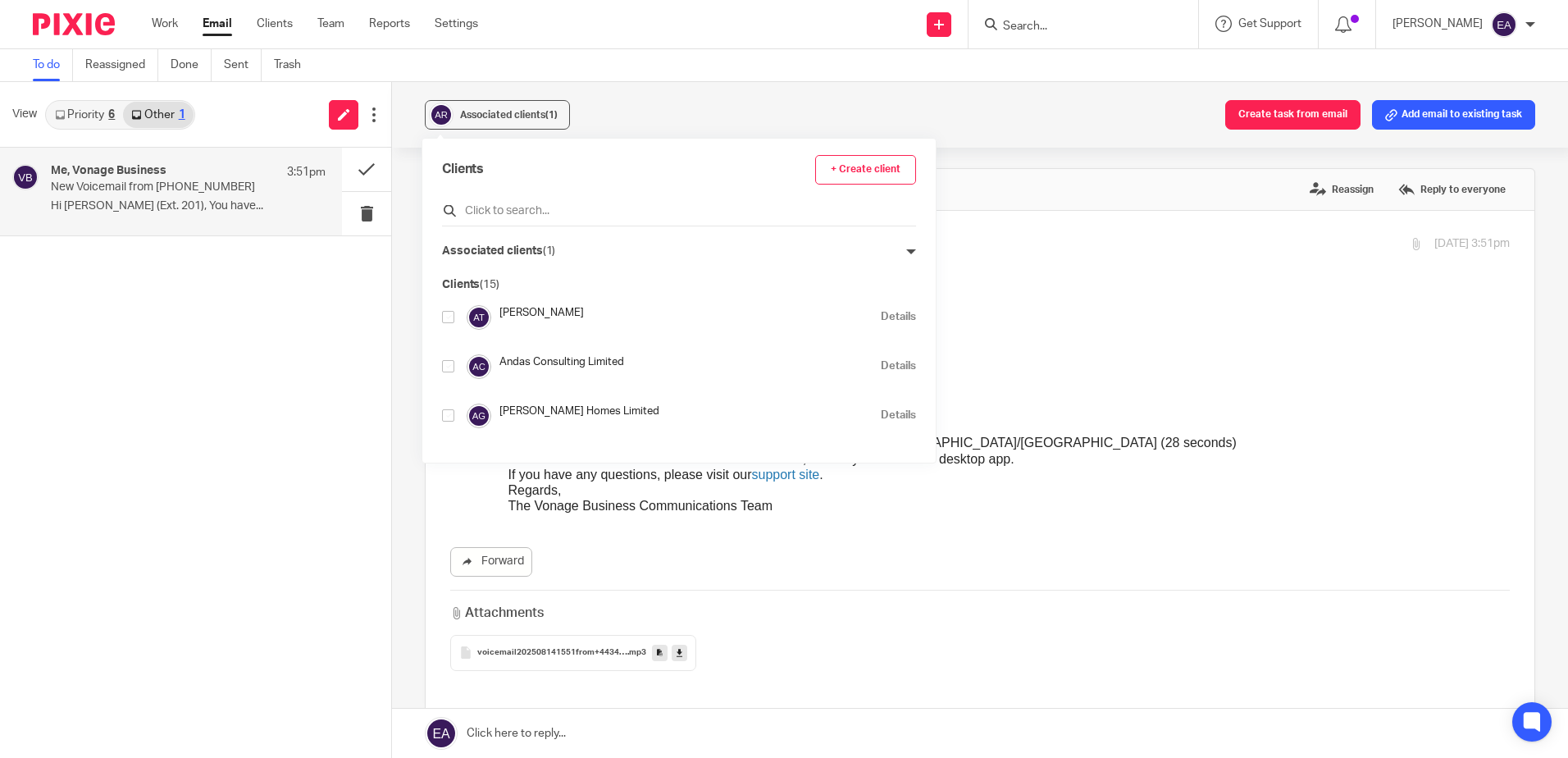
click at [515, 207] on input "text" at bounding box center [678, 211] width 474 height 16
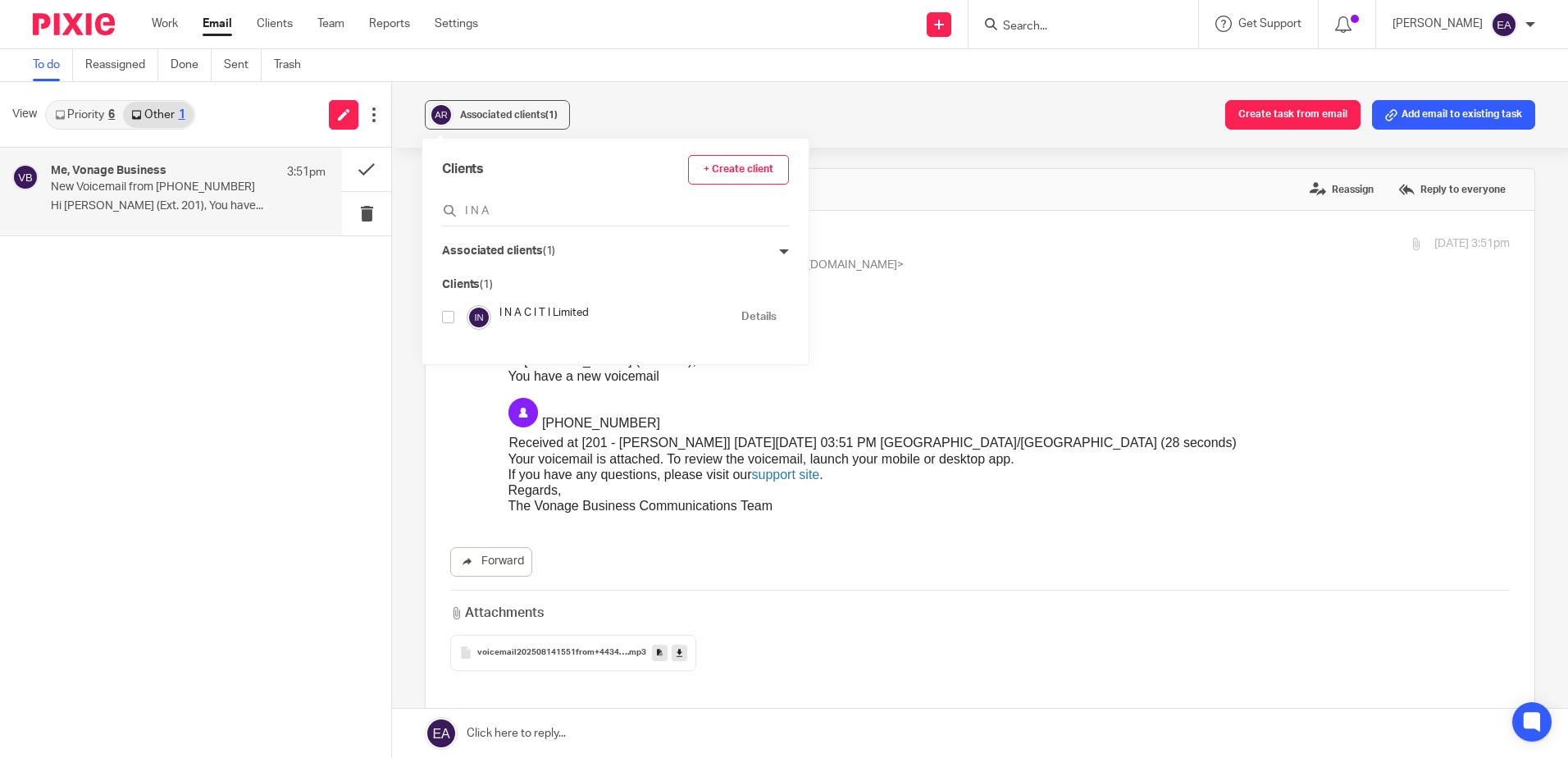
type input "I N A"
click at [447, 311] on input "checkbox" at bounding box center [448, 317] width 13 height 13
checkbox input "true"
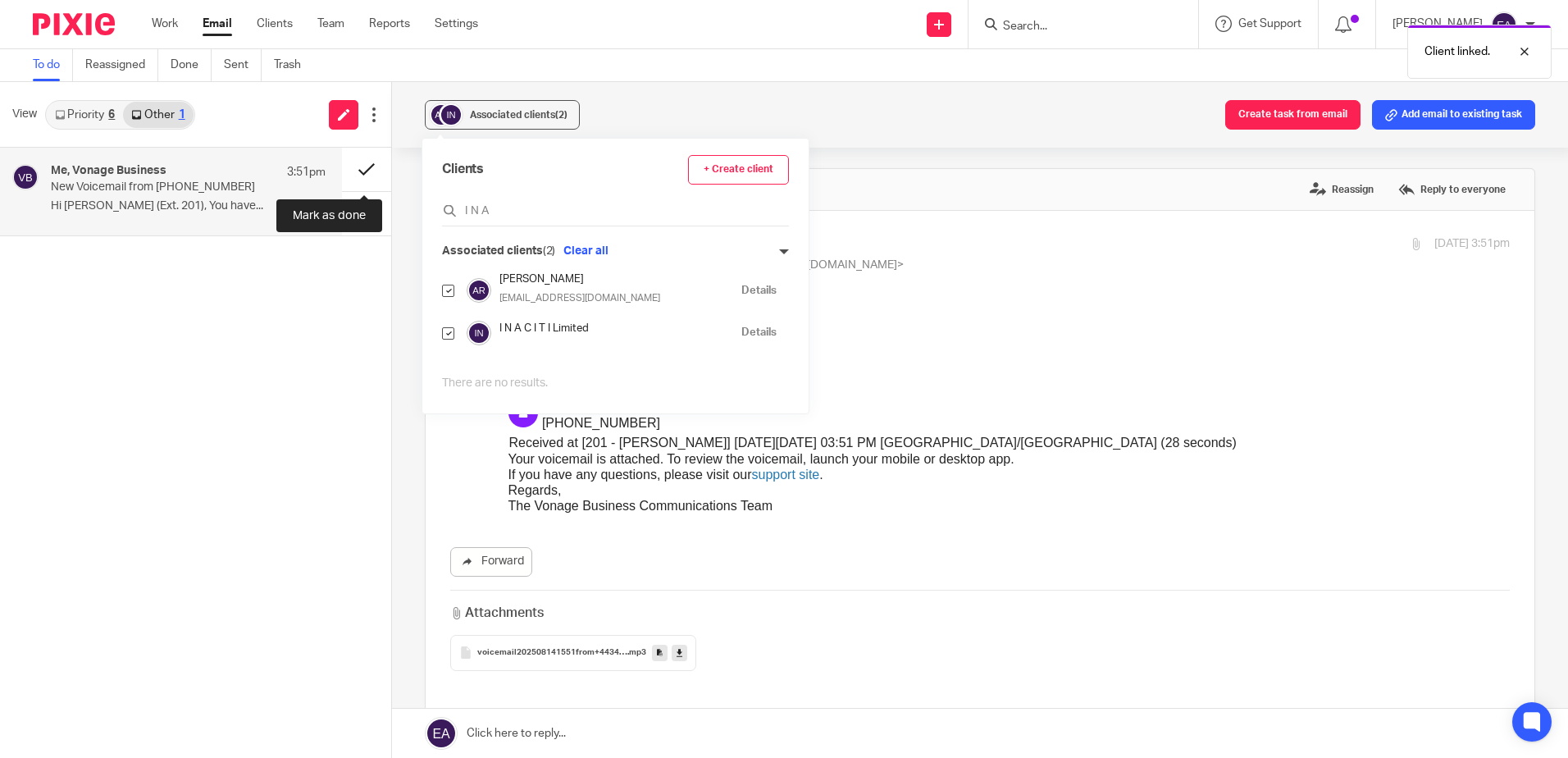
click at [351, 168] on button at bounding box center [367, 169] width 49 height 43
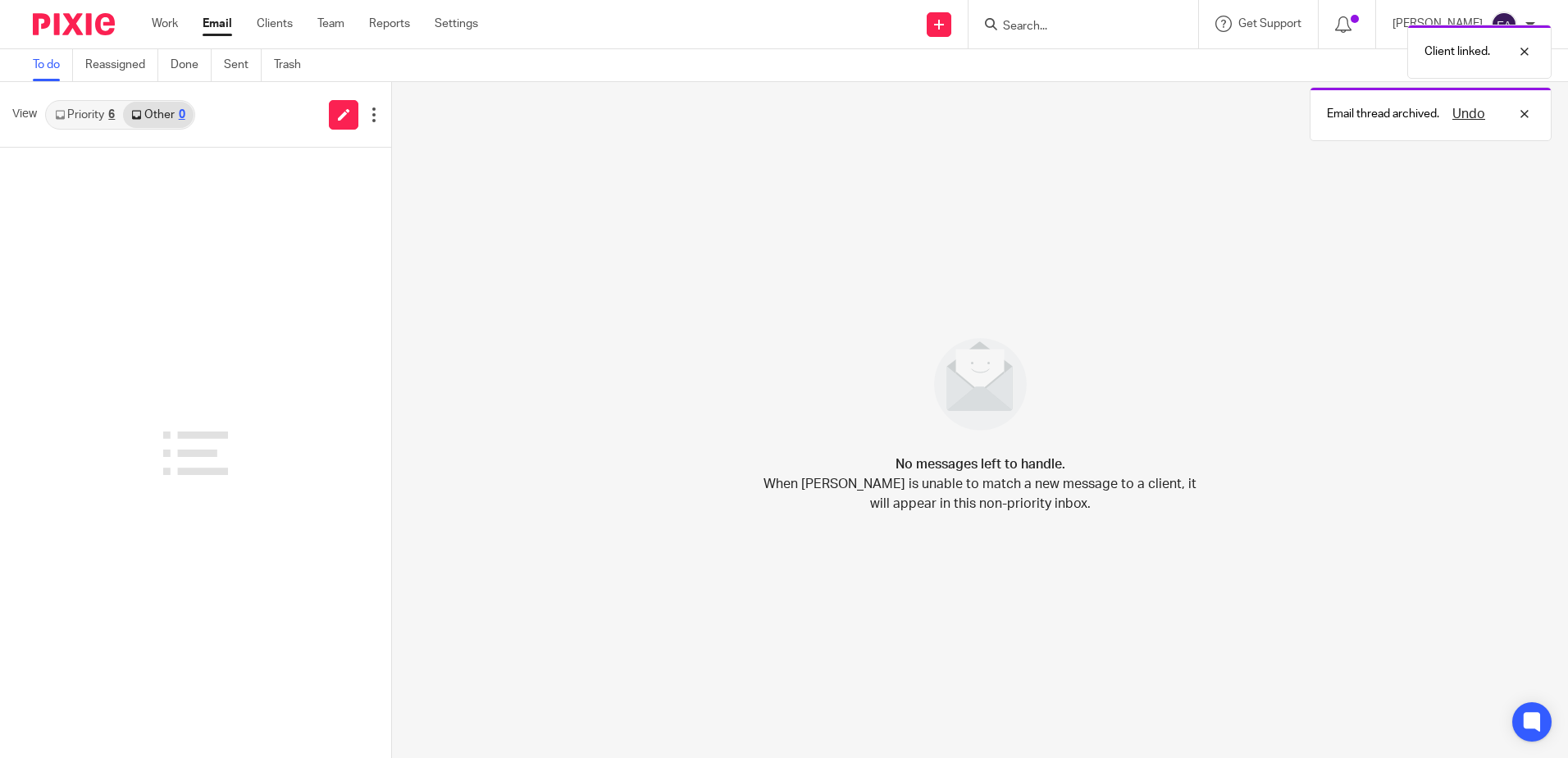
click at [96, 107] on link "Priority 6" at bounding box center [85, 115] width 76 height 26
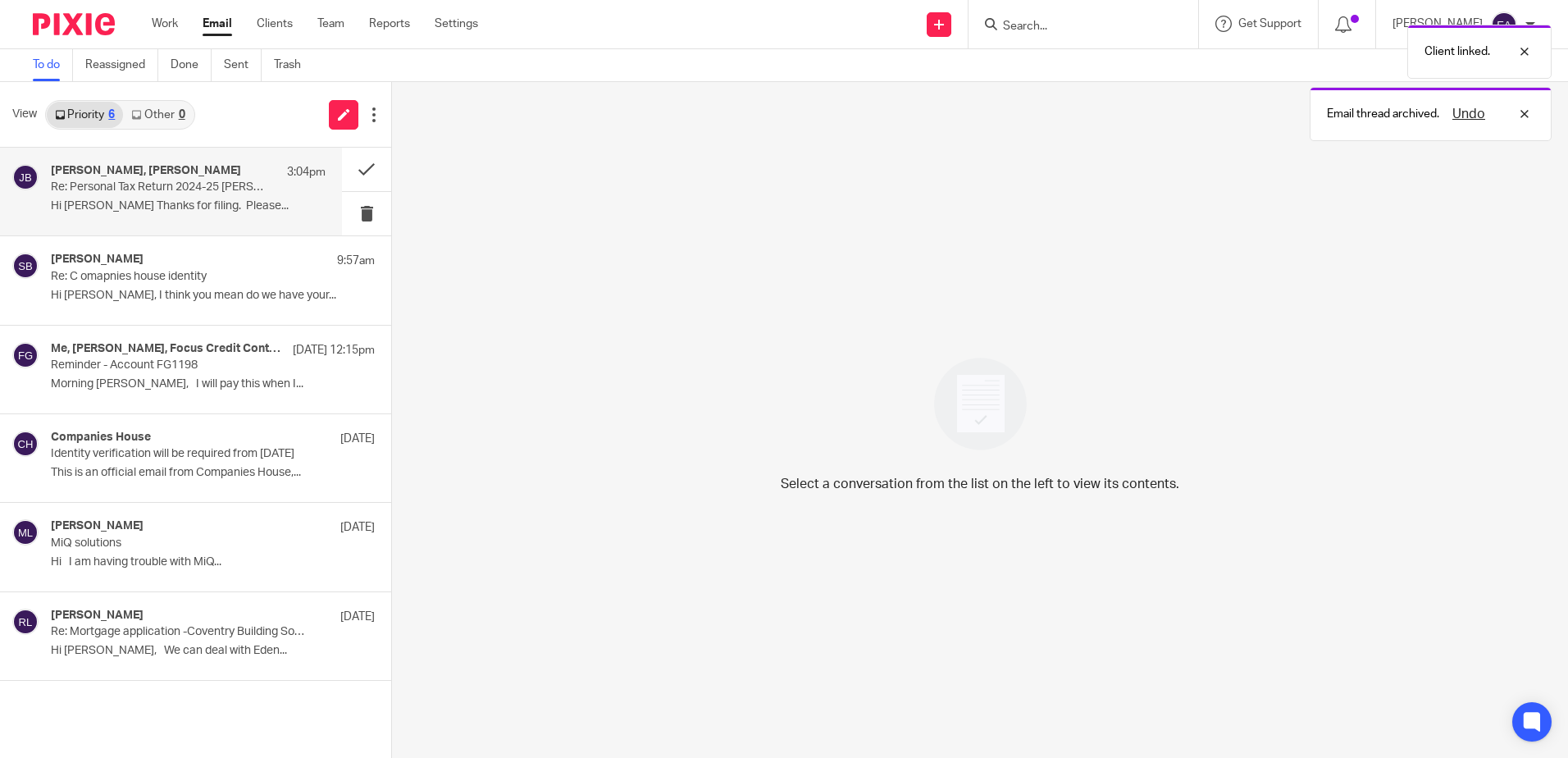
click at [229, 187] on p "Re: Personal Tax Return 2024-25 [PERSON_NAME]" at bounding box center [160, 187] width 219 height 14
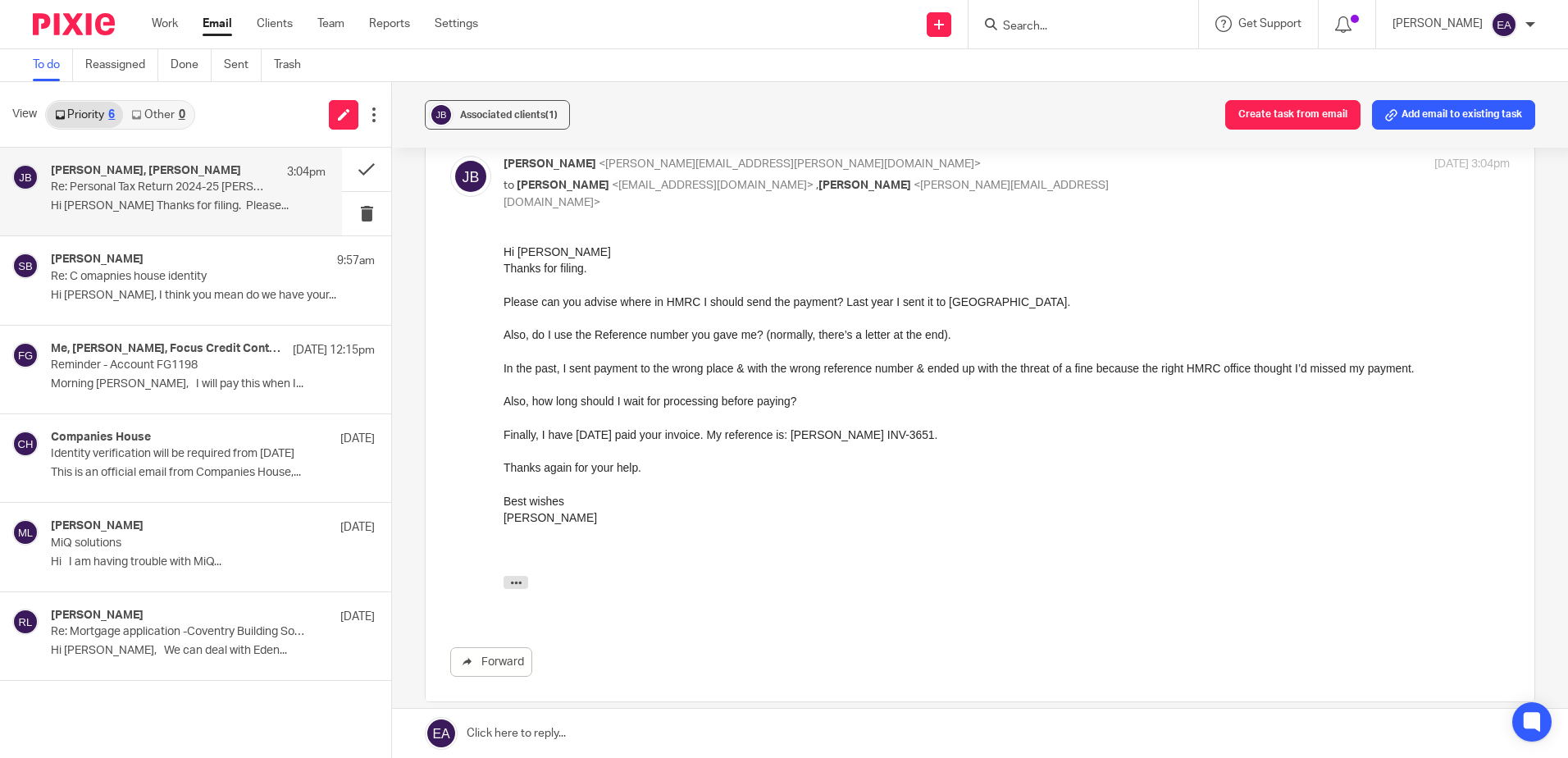
scroll to position [328, 0]
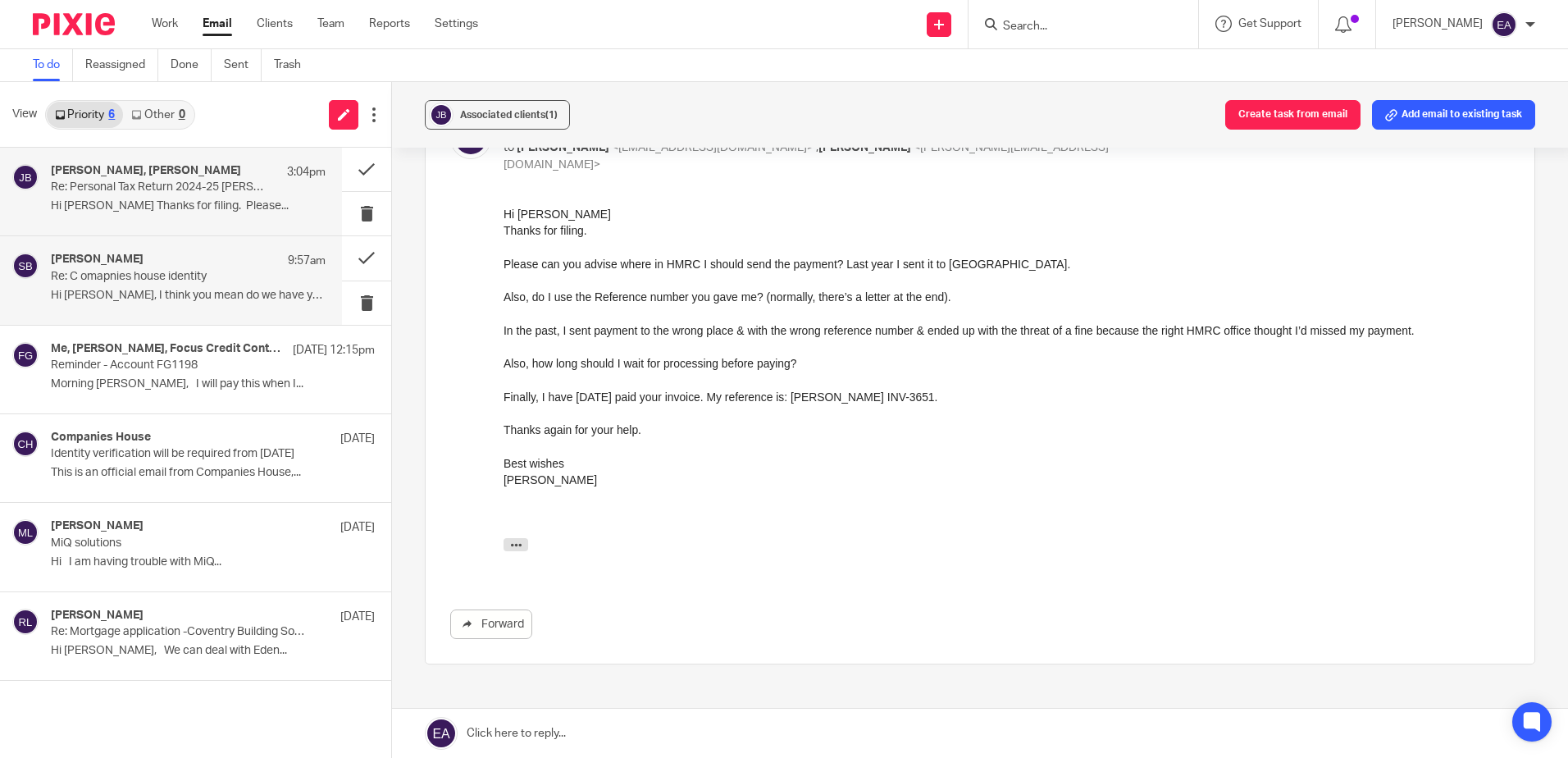
click at [176, 289] on p "Hi Mike, I think you mean do we have your..." at bounding box center [188, 295] width 275 height 14
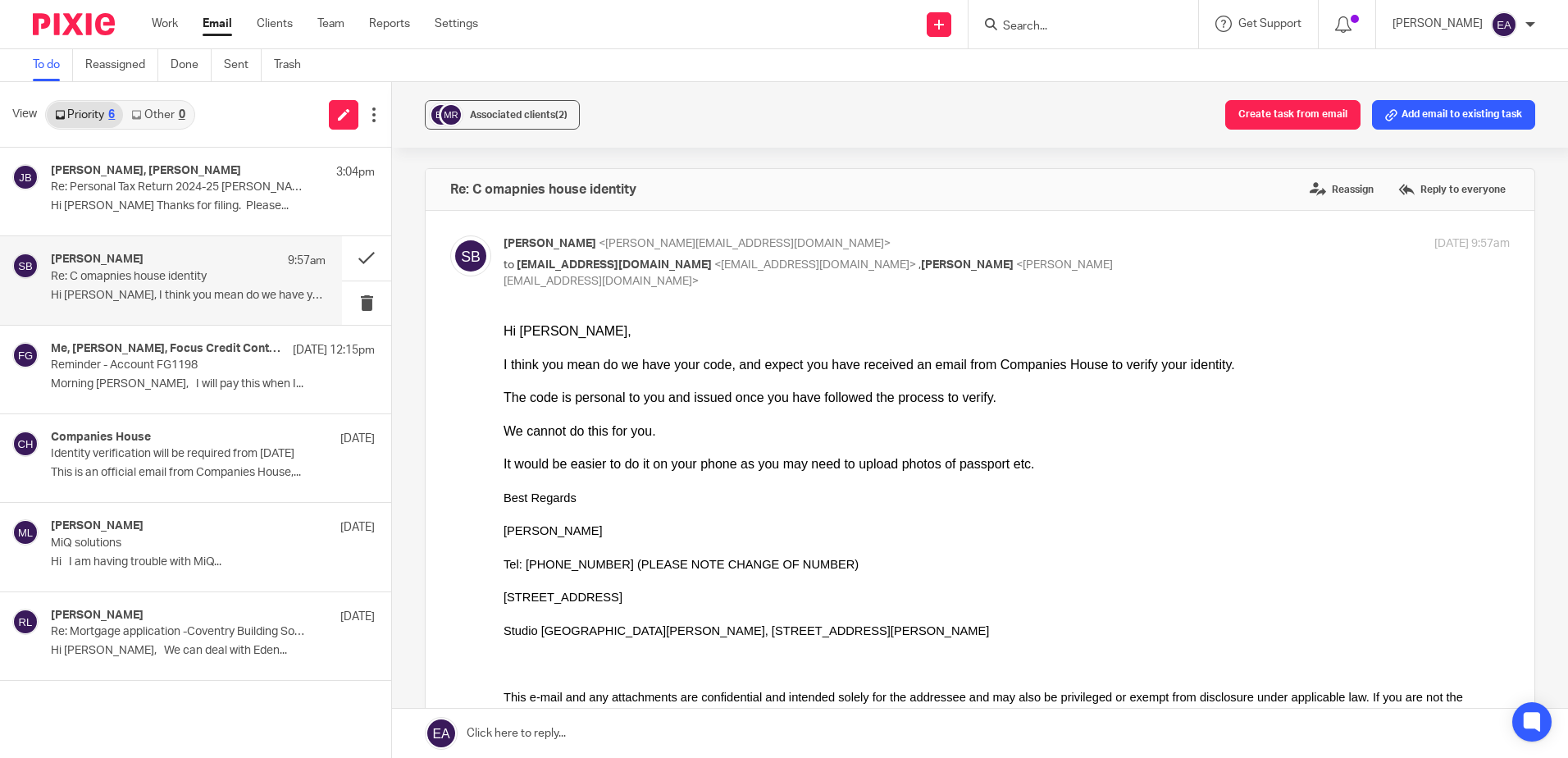
scroll to position [0, 0]
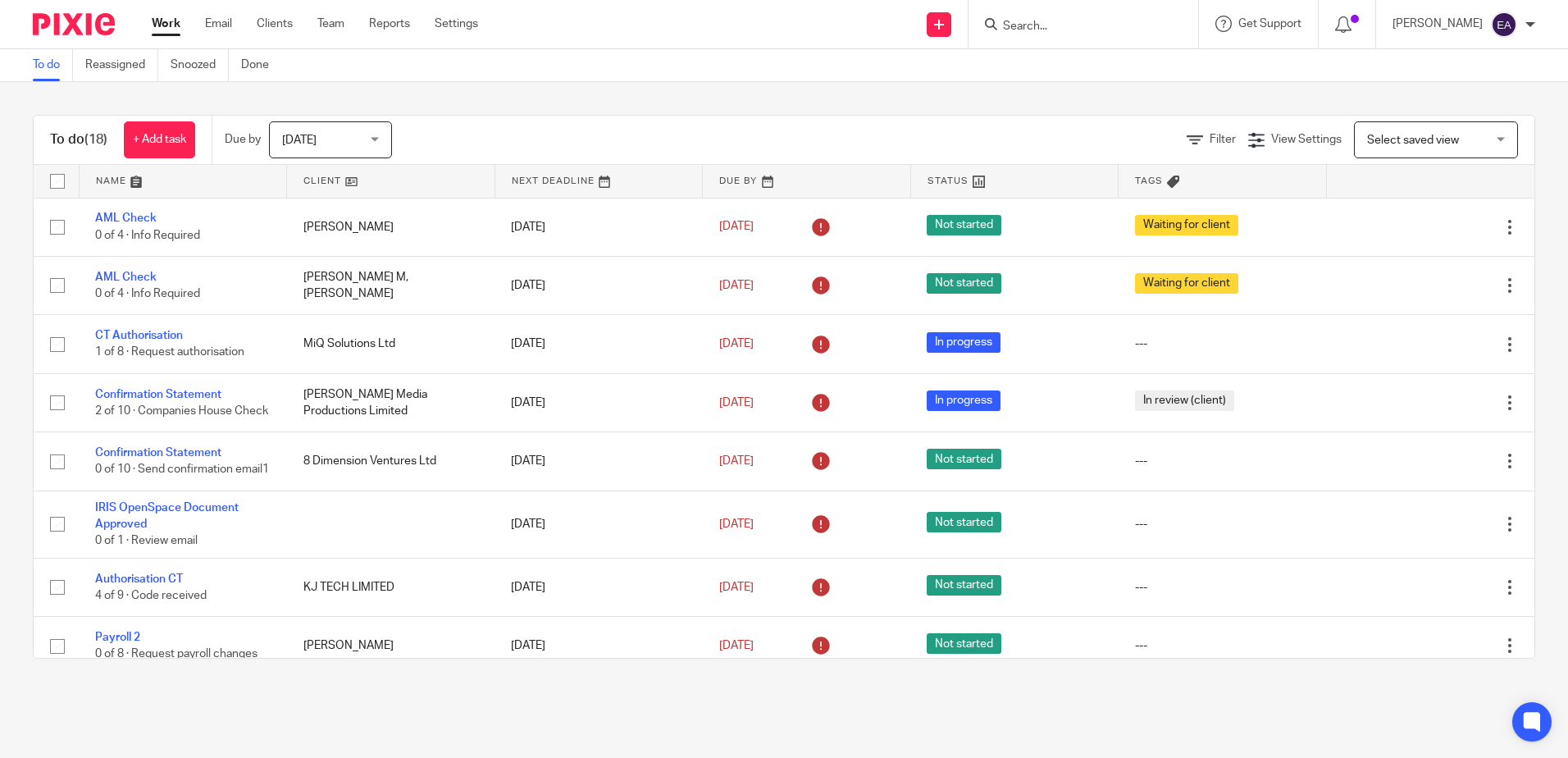
click at [1114, 9] on div at bounding box center [1083, 24] width 229 height 49
click at [1108, 25] on input "Search" at bounding box center [1075, 27] width 147 height 14
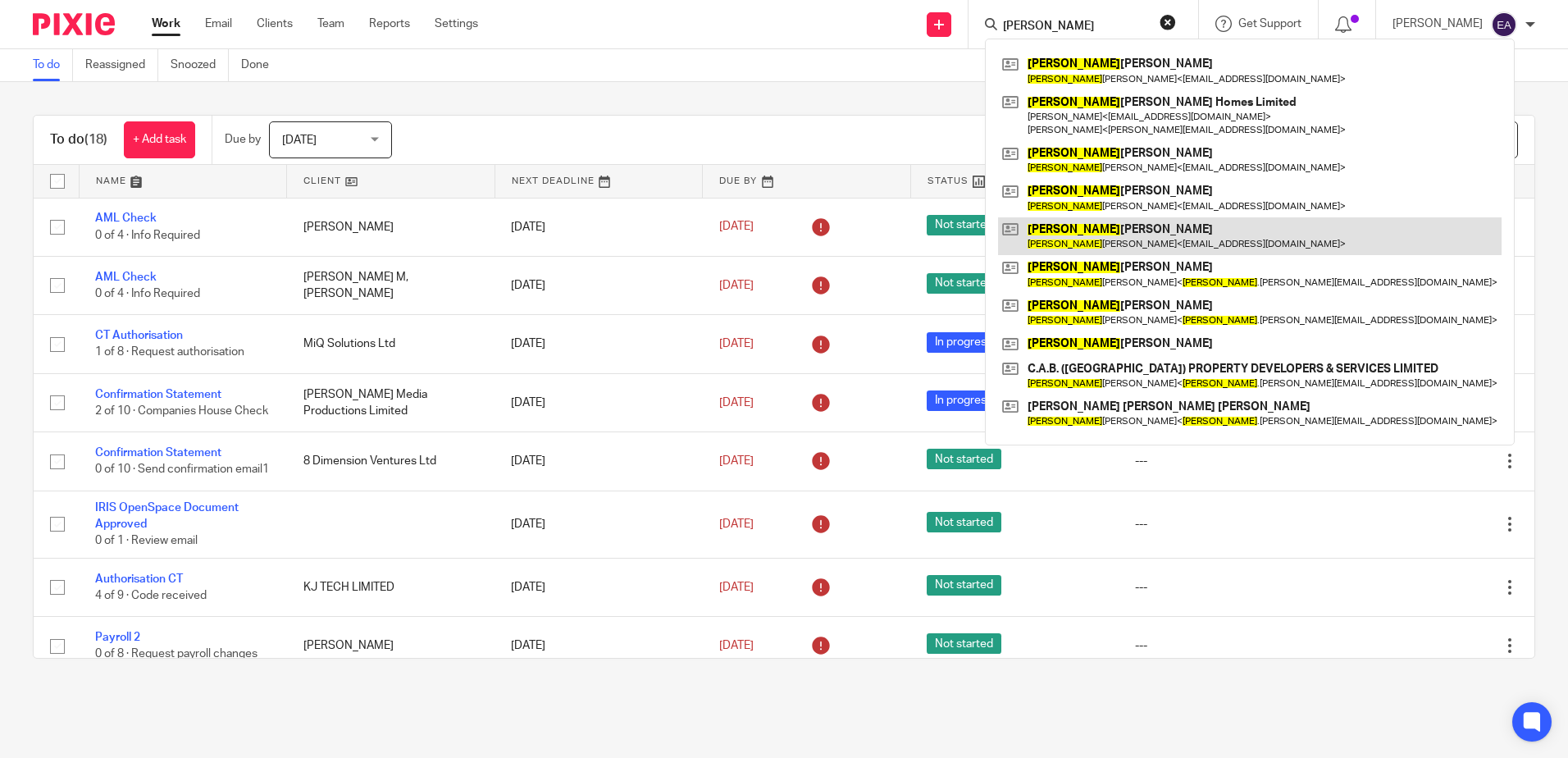
type input "andrew"
click at [1163, 237] on link at bounding box center [1249, 237] width 503 height 38
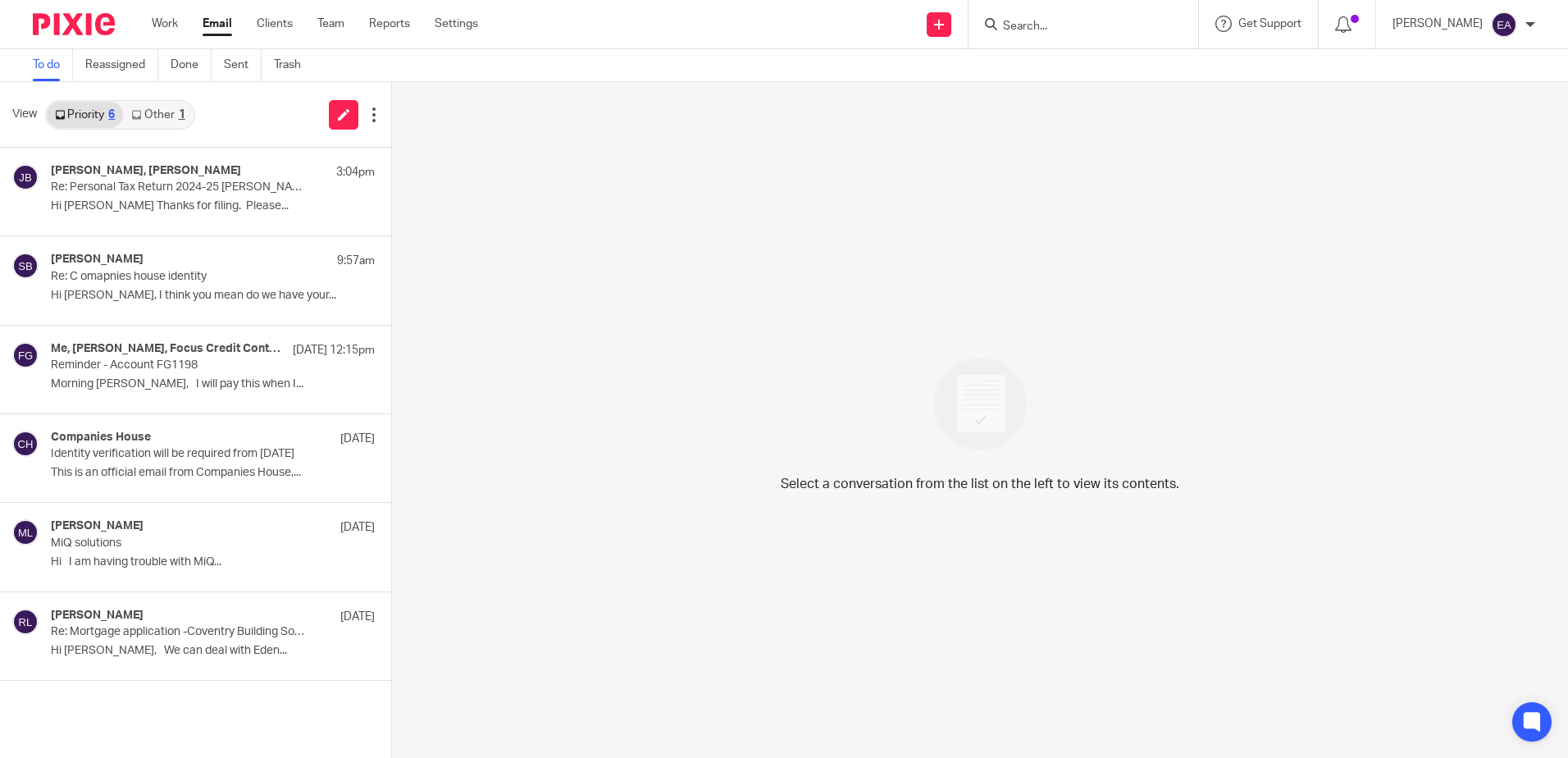
click at [177, 115] on link "Other 1" at bounding box center [157, 115] width 70 height 26
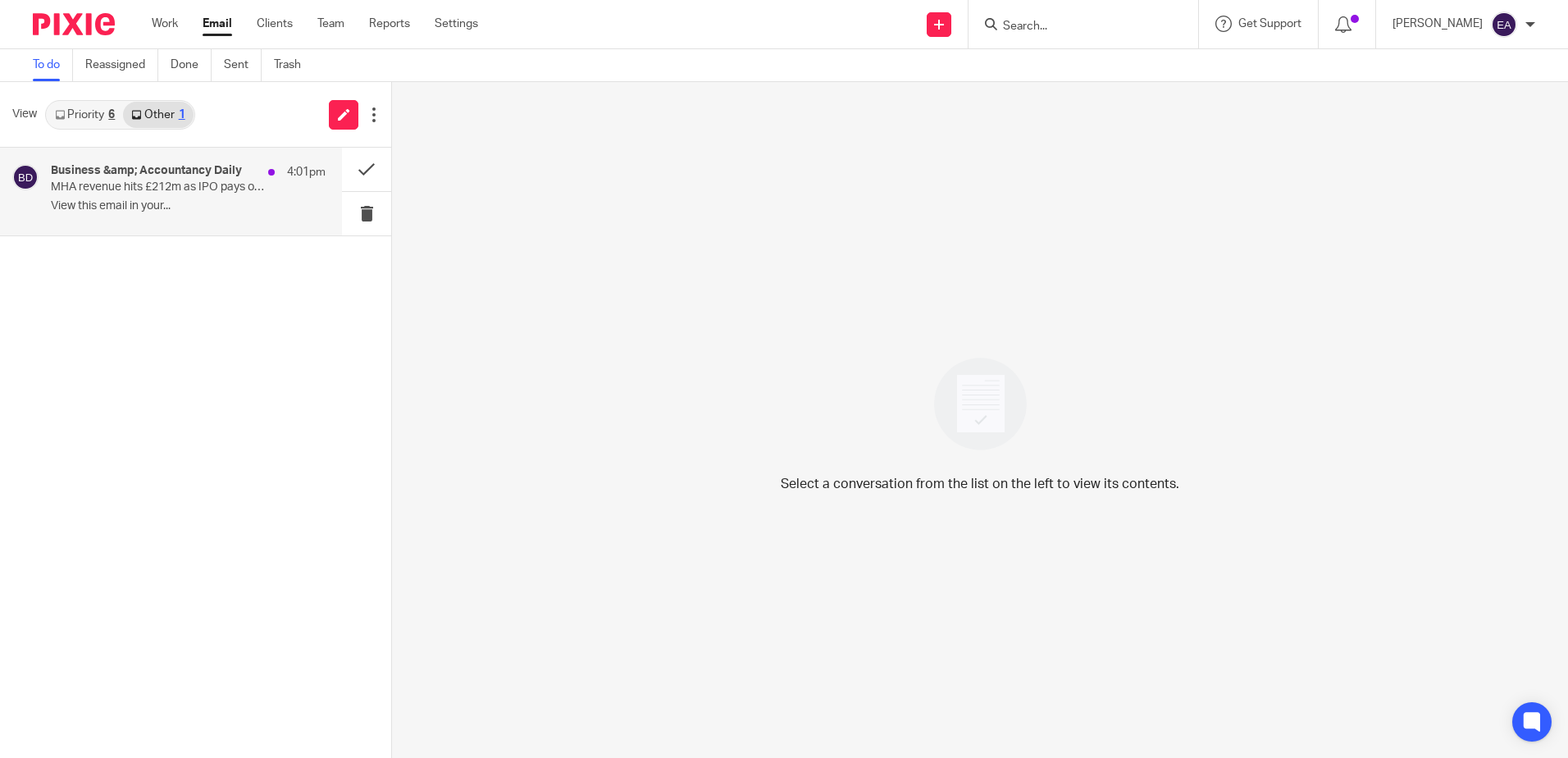
click at [247, 199] on div "Business &amp; Accountancy Daily 4:01pm MHA revenue hits £212m as IPO pays off …" at bounding box center [188, 192] width 275 height 55
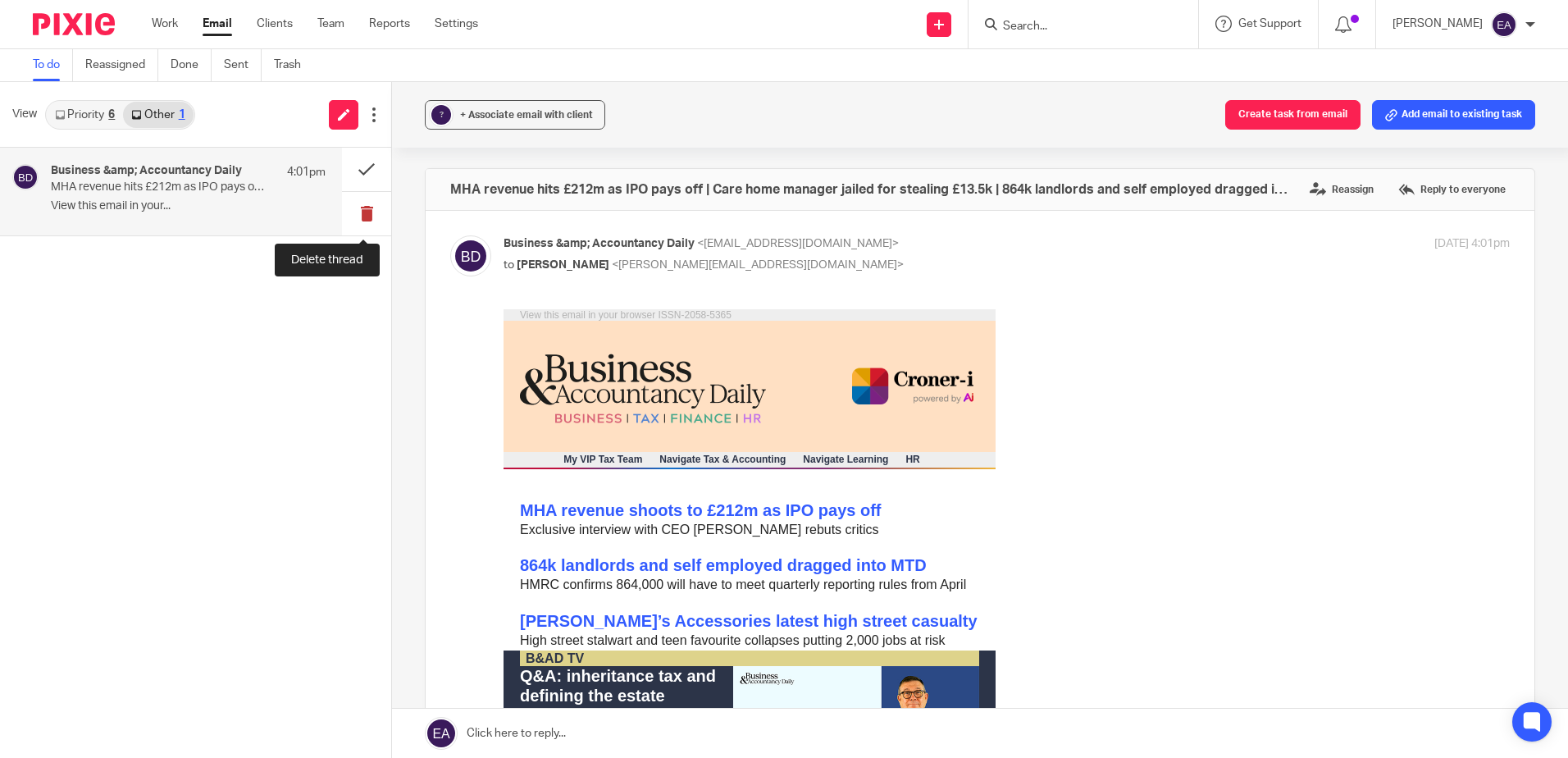
click at [369, 211] on button at bounding box center [367, 213] width 49 height 43
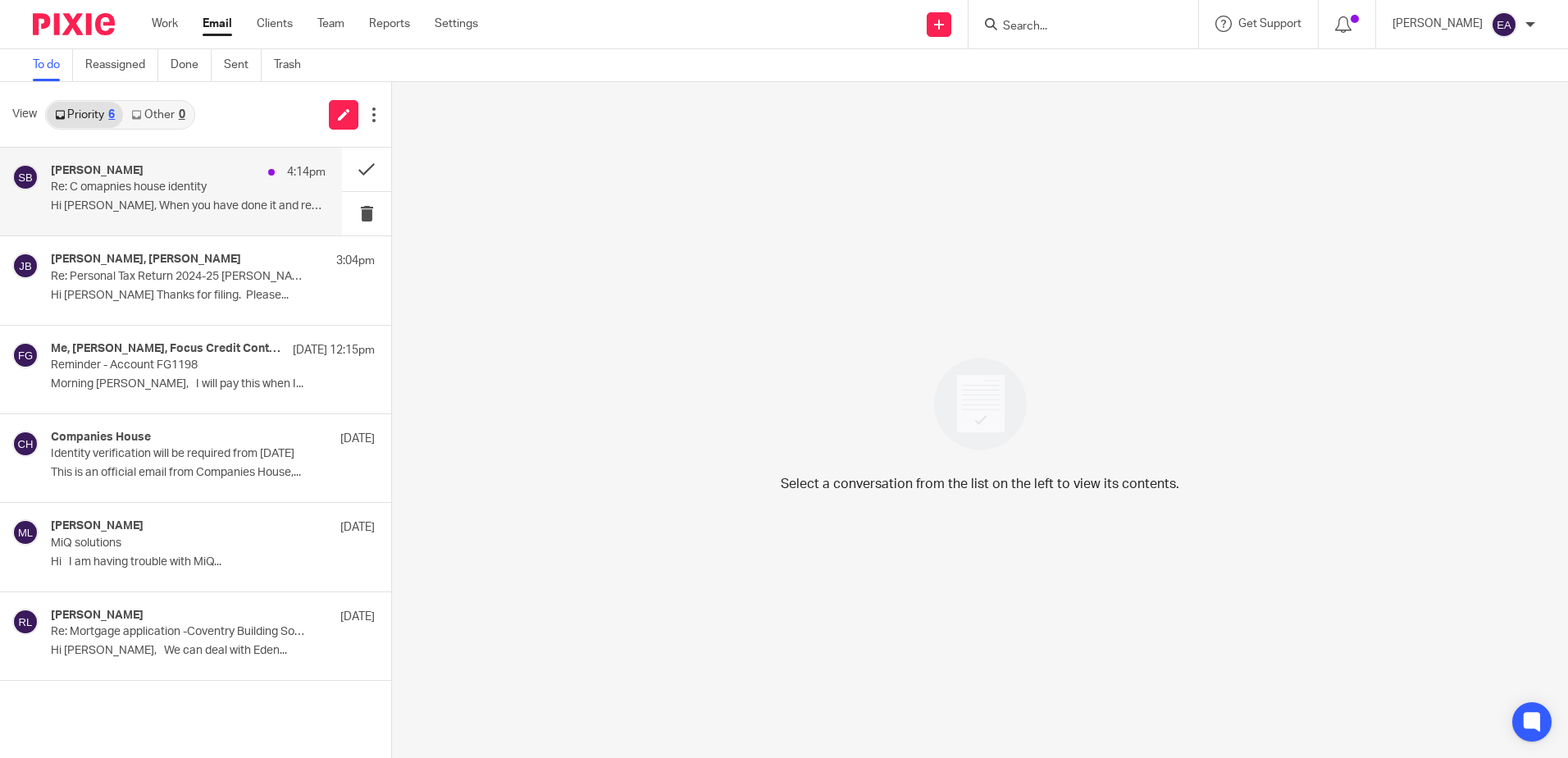
click at [207, 216] on div "[PERSON_NAME] 4:14pm Re: C omapnies house identity Hi [PERSON_NAME], When you h…" at bounding box center [188, 192] width 275 height 55
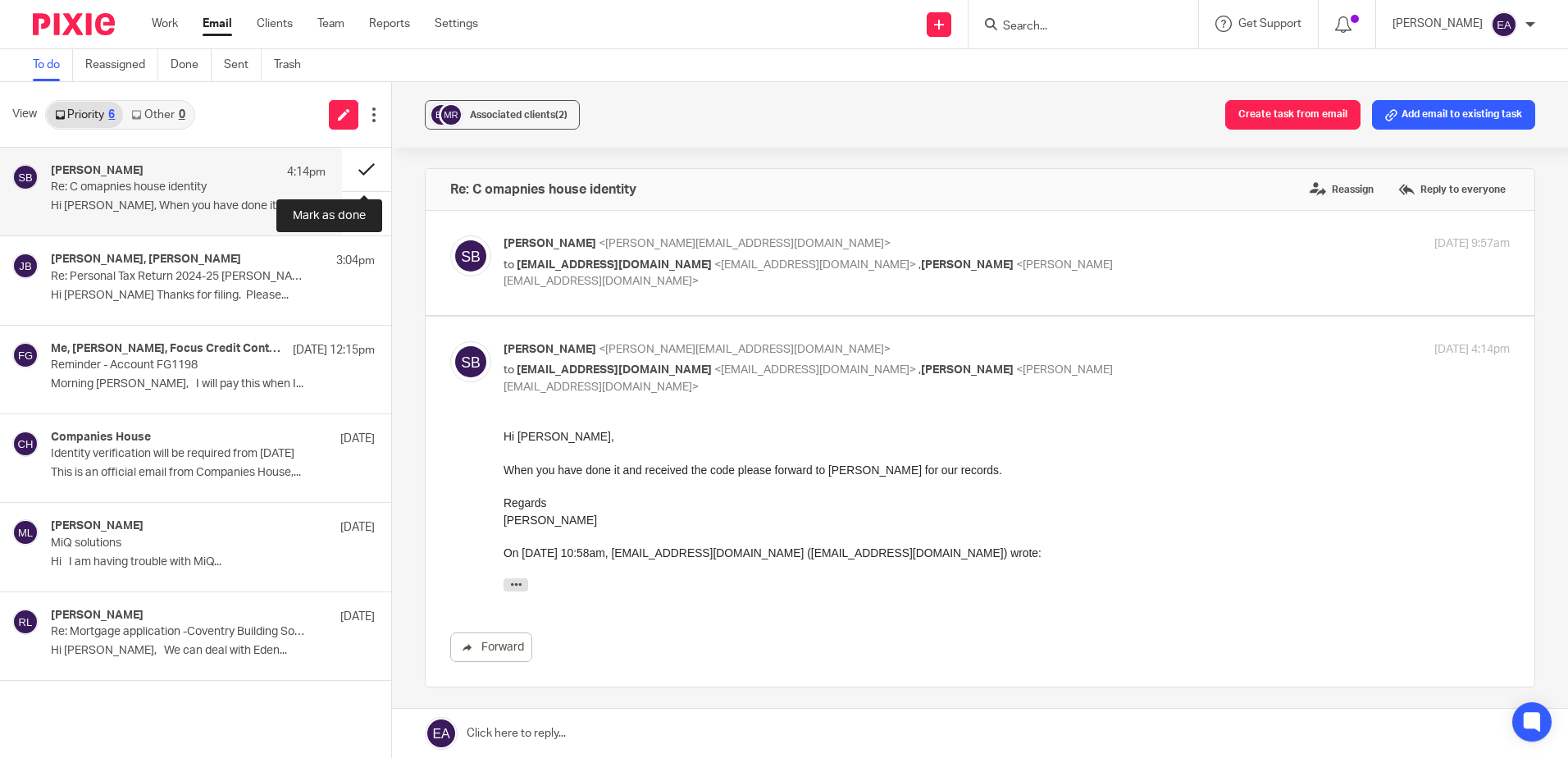
click at [364, 171] on button at bounding box center [367, 169] width 49 height 43
